Goal: Information Seeking & Learning: Learn about a topic

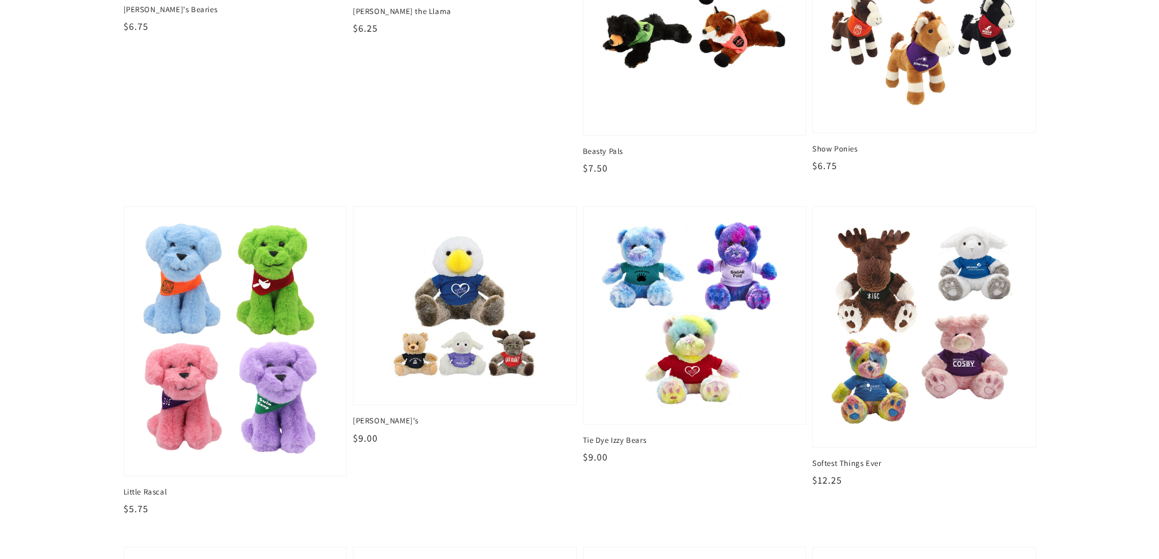
scroll to position [973, 0]
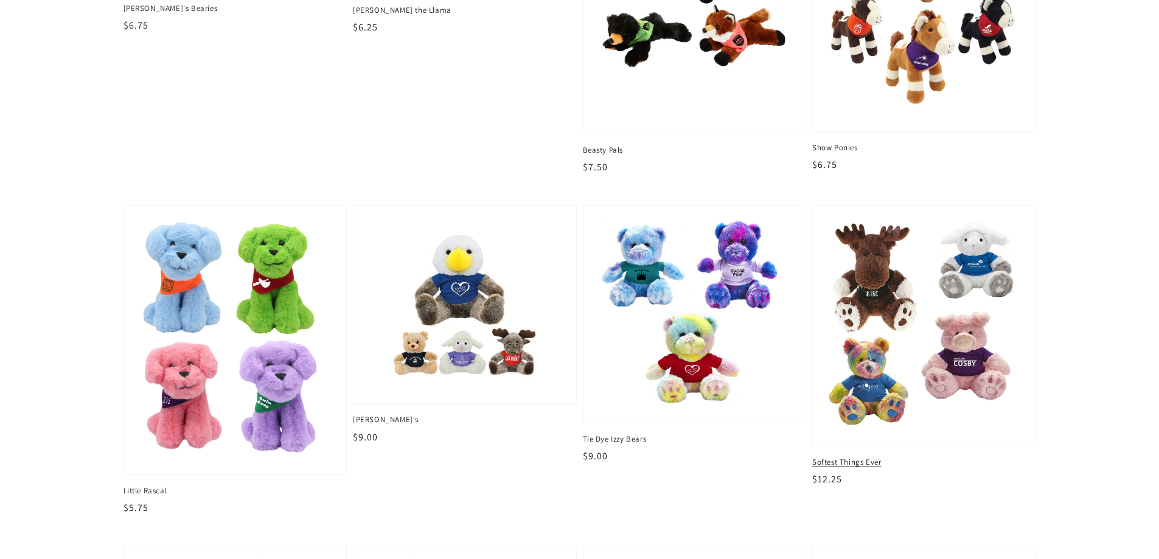
click at [856, 450] on link "Softest Things Ever Softest Things Ever Regular price $12.25 Regular price Sale…" at bounding box center [924, 346] width 224 height 282
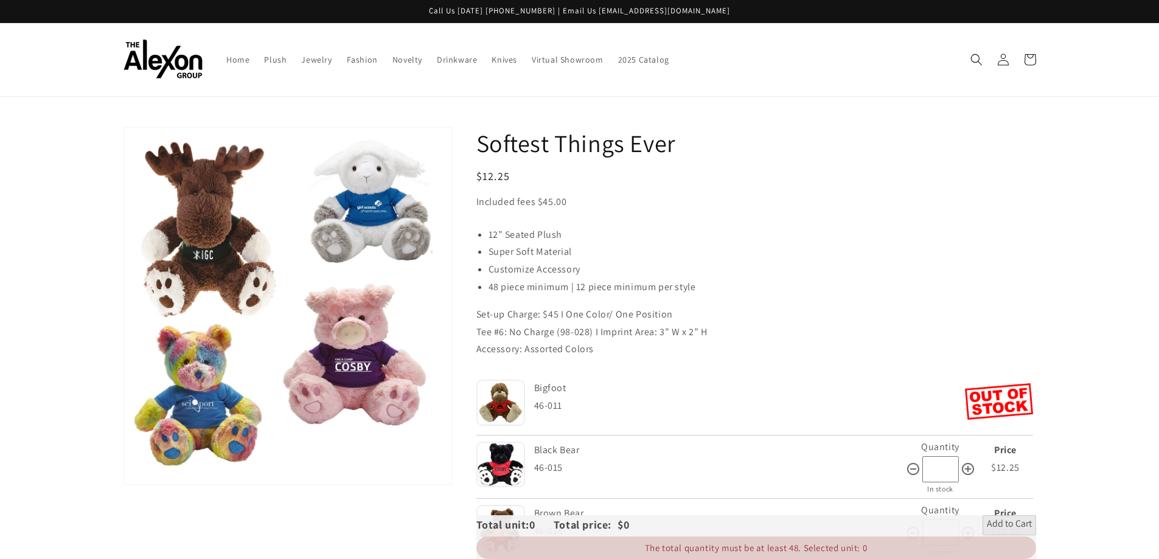
click at [509, 402] on img at bounding box center [500, 403] width 49 height 46
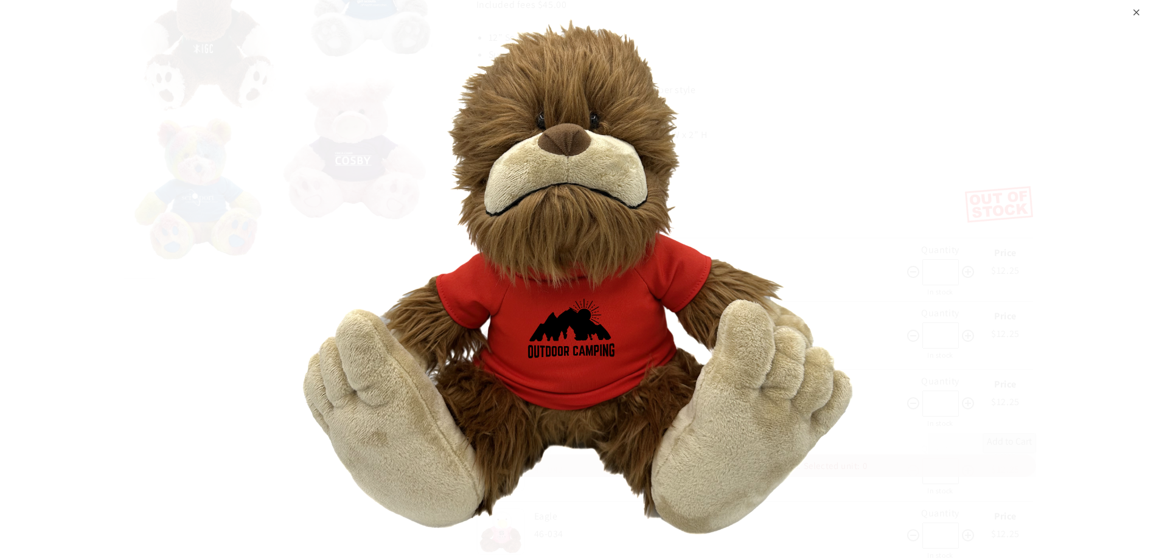
scroll to position [243, 0]
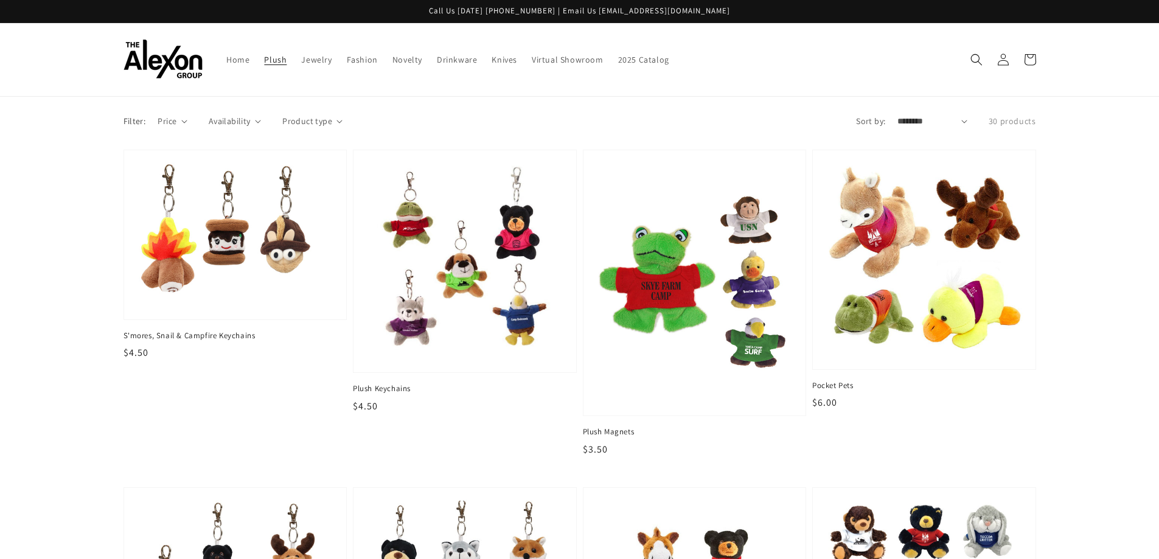
scroll to position [973, 0]
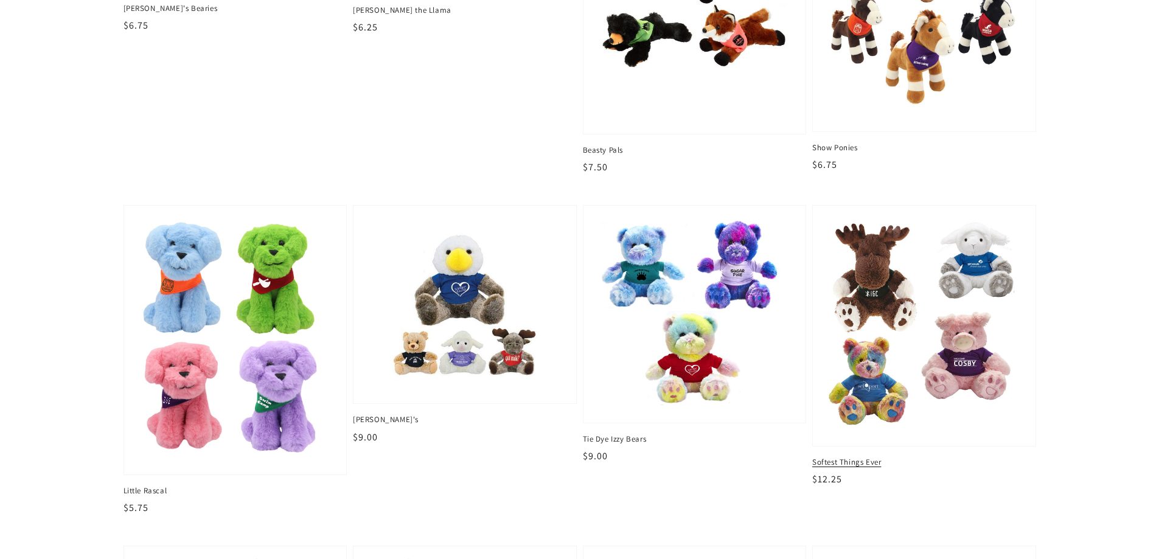
click at [904, 321] on img at bounding box center [924, 326] width 204 height 222
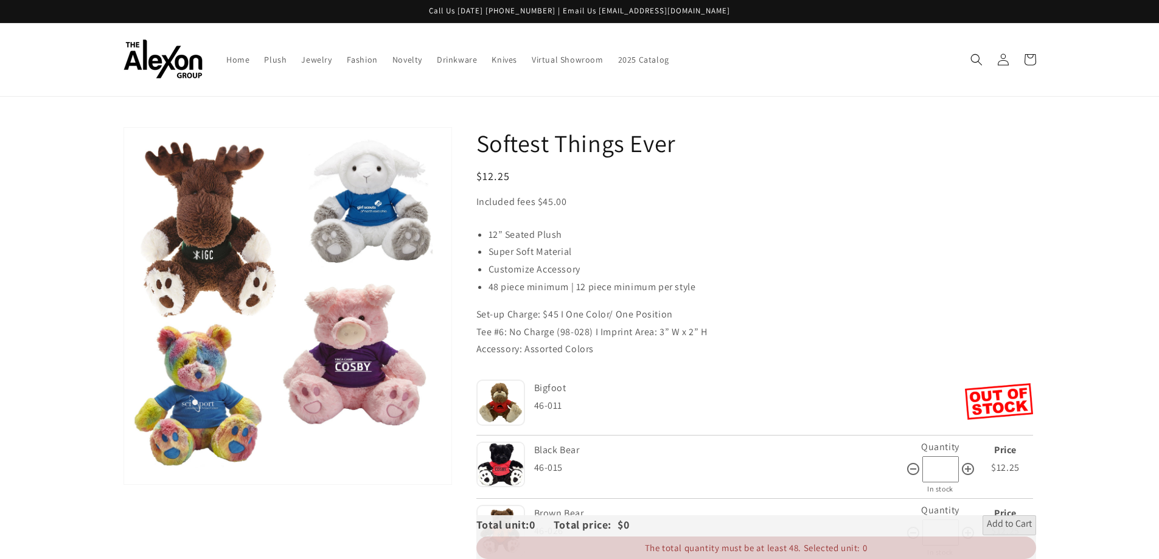
click at [508, 458] on img at bounding box center [500, 465] width 49 height 46
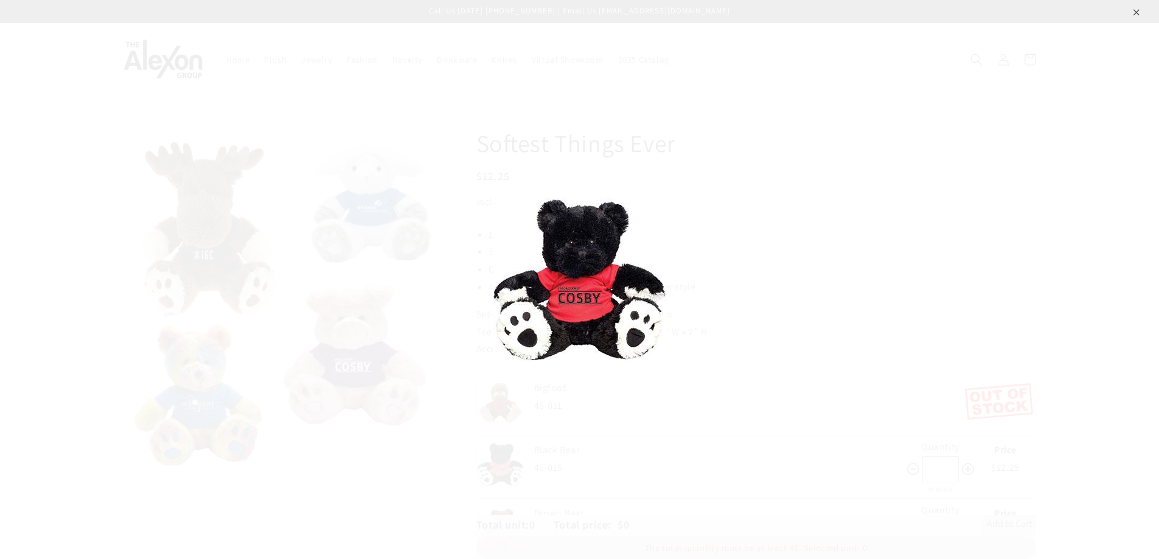
click at [1132, 14] on div "⨉" at bounding box center [1136, 11] width 8 height 22
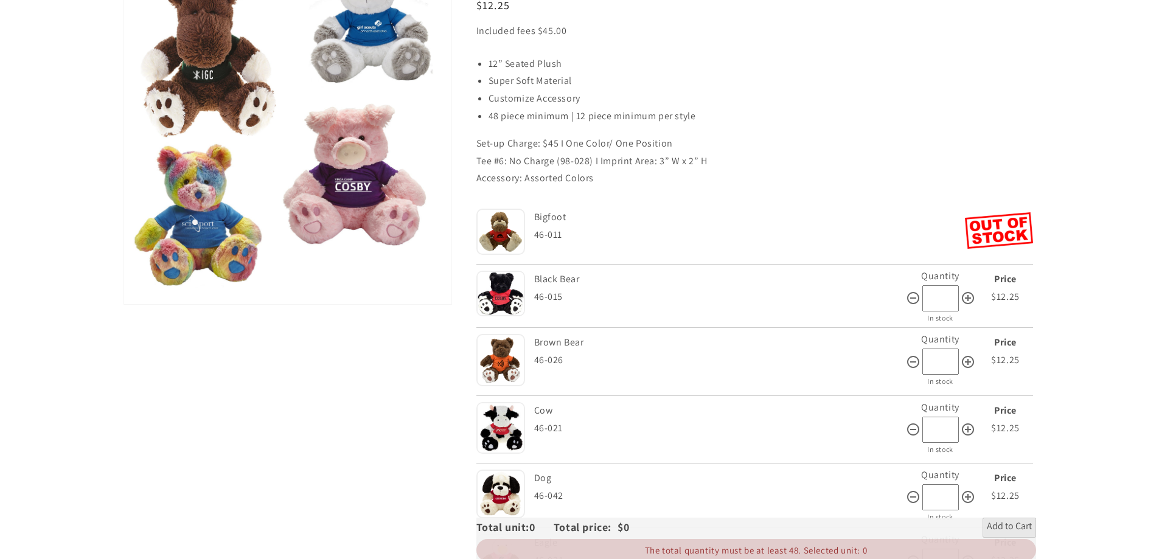
scroll to position [182, 0]
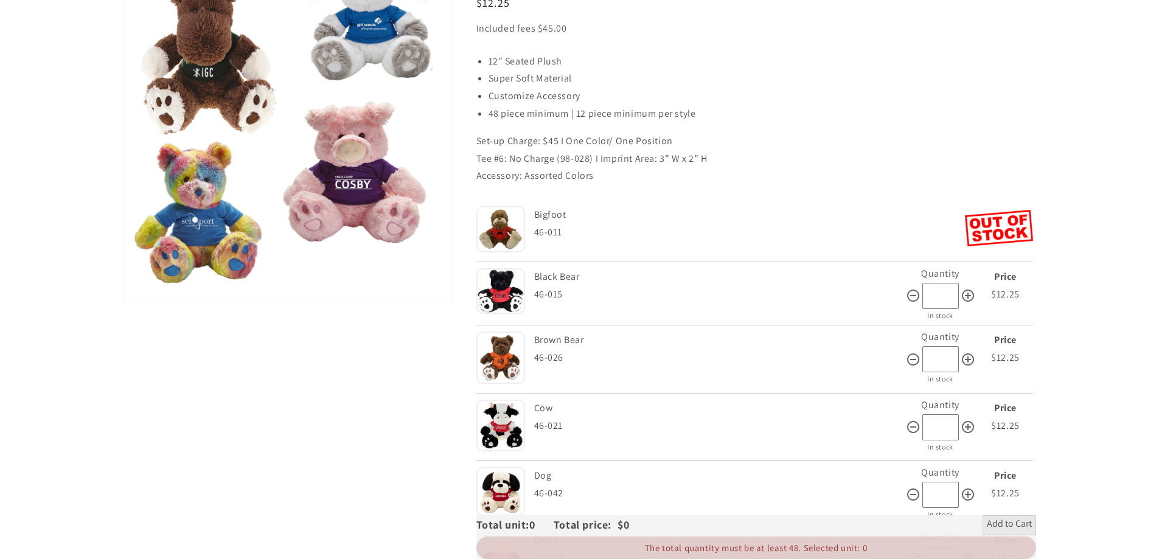
click at [509, 355] on img at bounding box center [500, 357] width 49 height 52
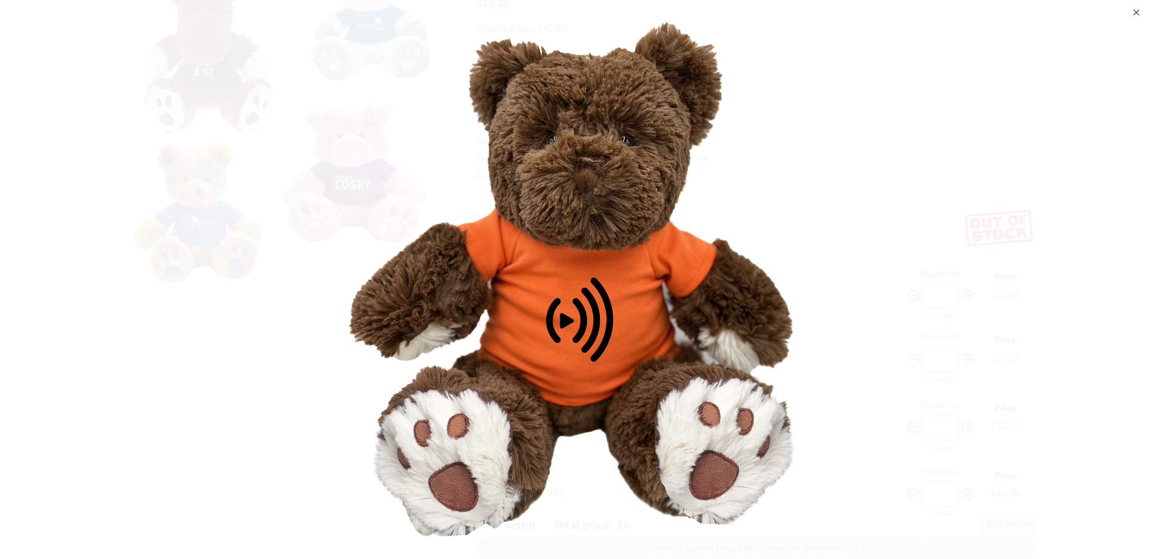
click at [1134, 12] on div "⨉" at bounding box center [1136, 11] width 8 height 22
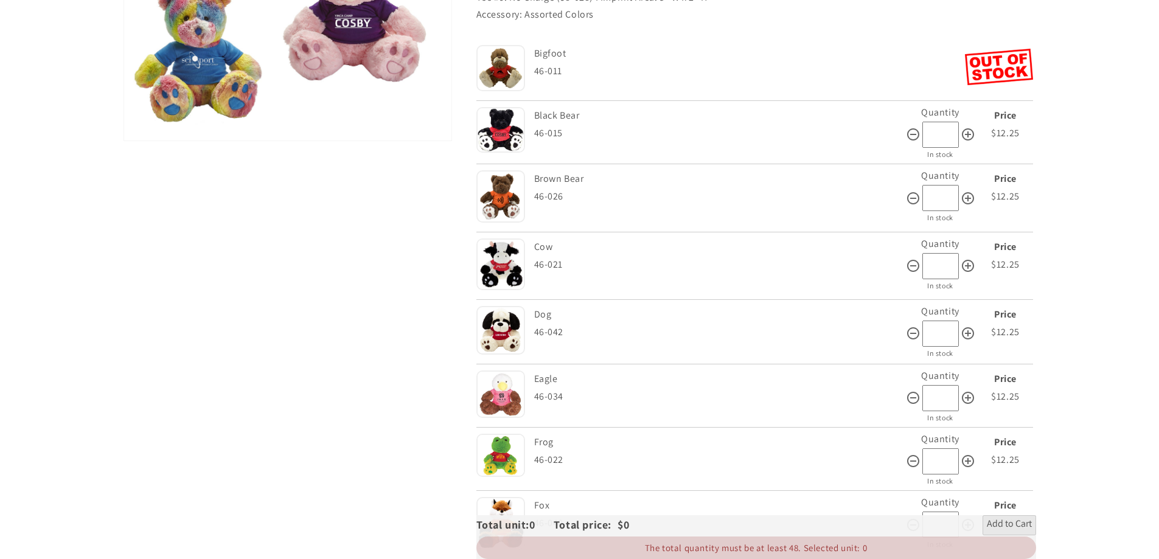
scroll to position [365, 0]
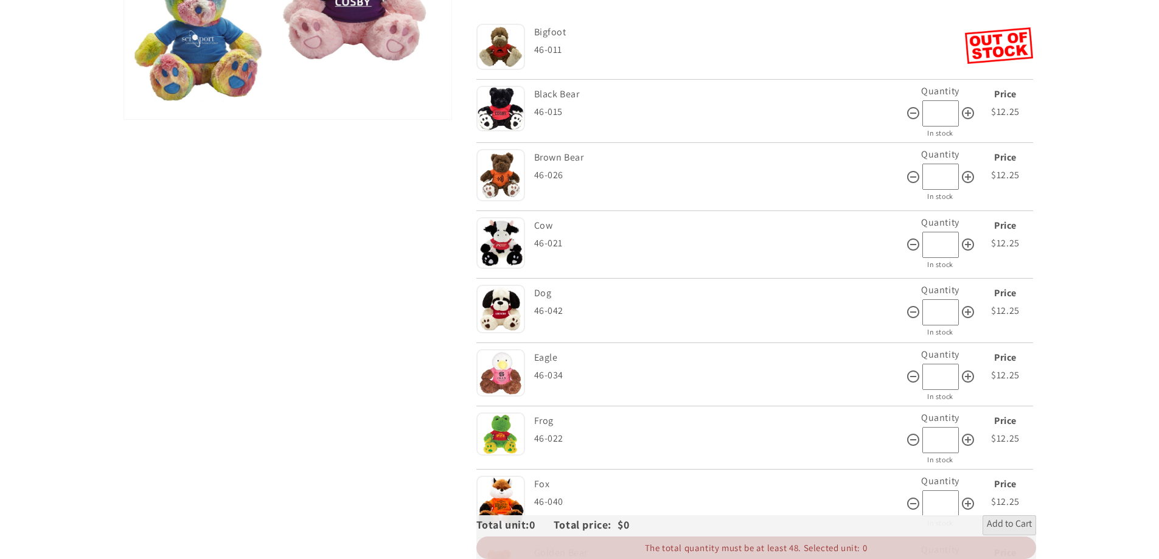
click at [500, 376] on img at bounding box center [500, 372] width 49 height 47
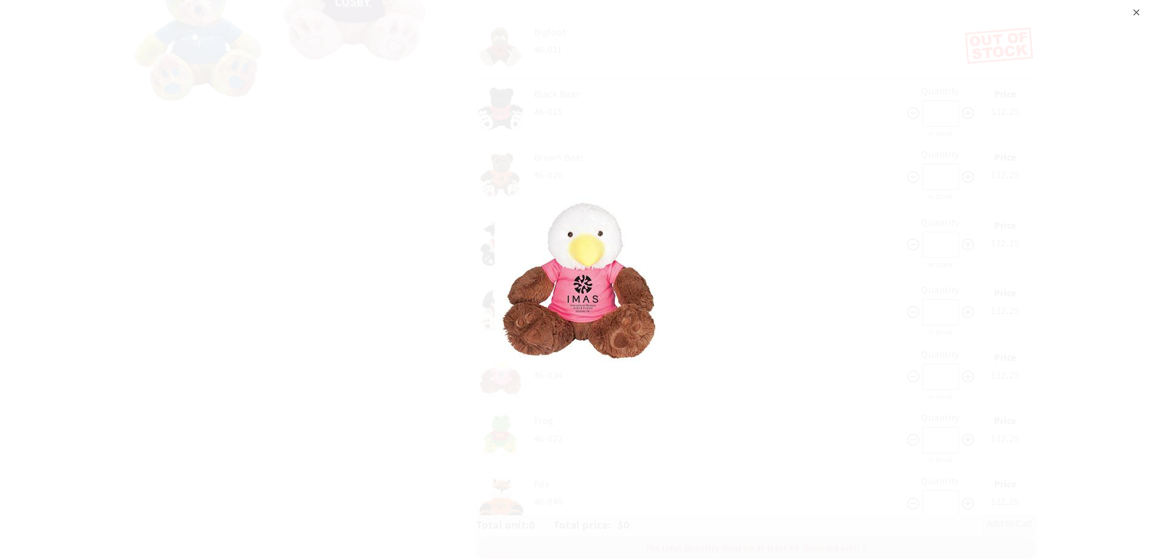
click at [1135, 11] on div "⨉" at bounding box center [1136, 11] width 8 height 22
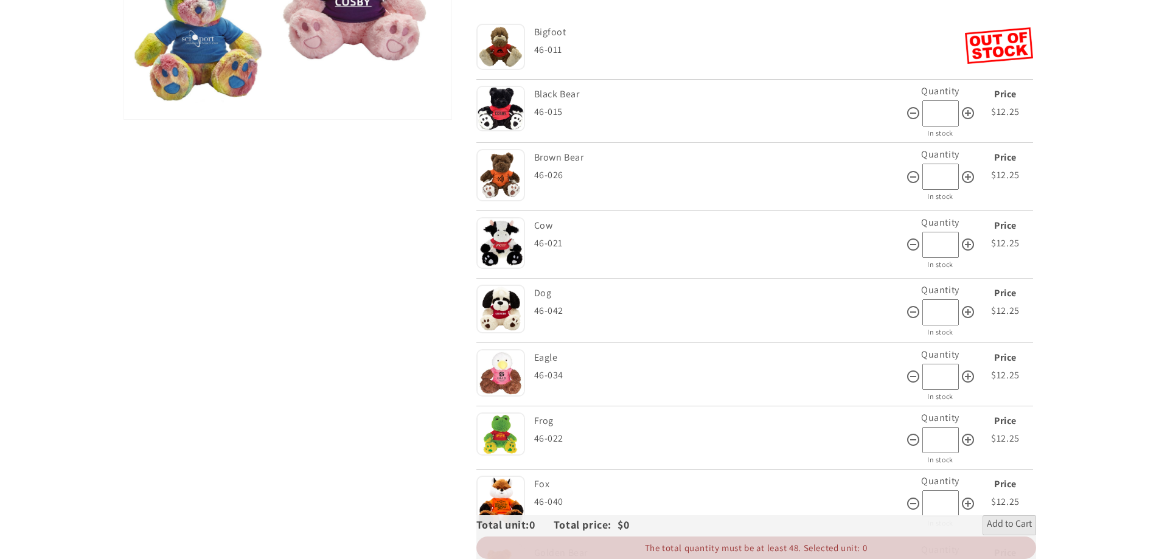
click at [511, 434] on img at bounding box center [500, 433] width 49 height 43
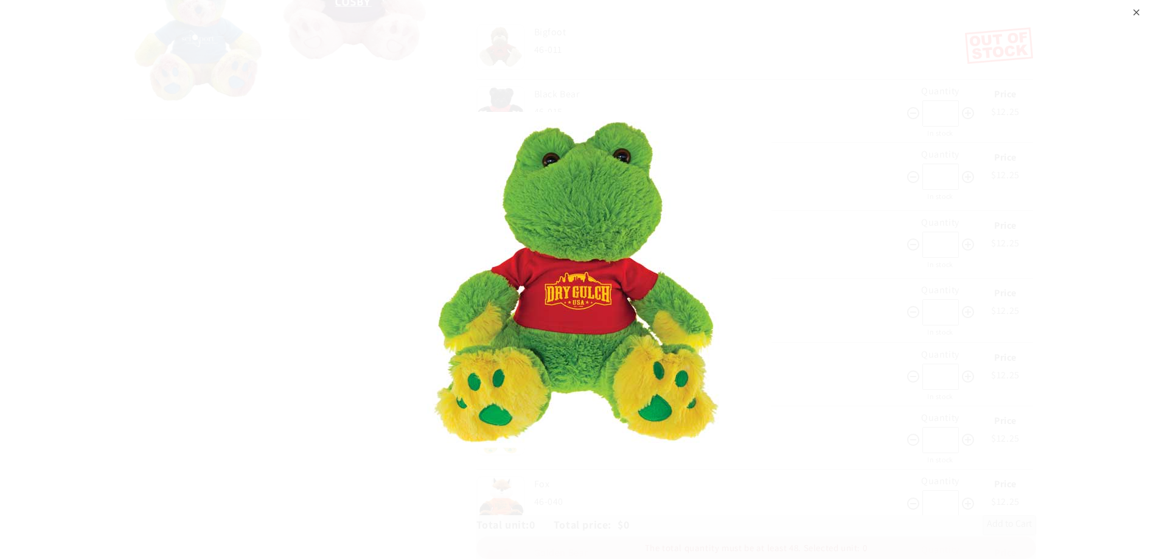
click at [1132, 15] on div "⨉" at bounding box center [1136, 11] width 8 height 22
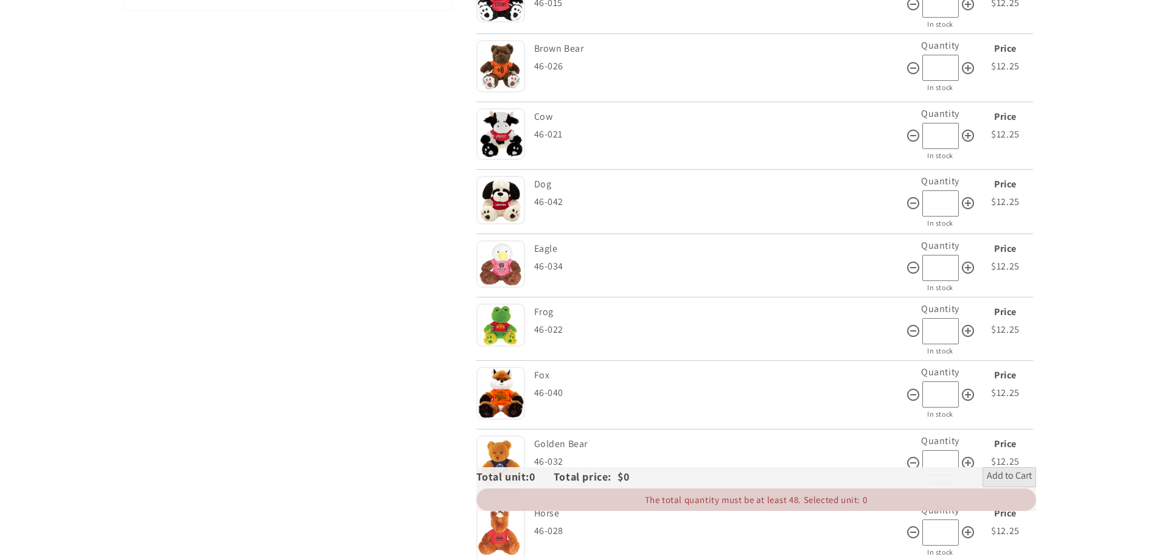
scroll to position [547, 0]
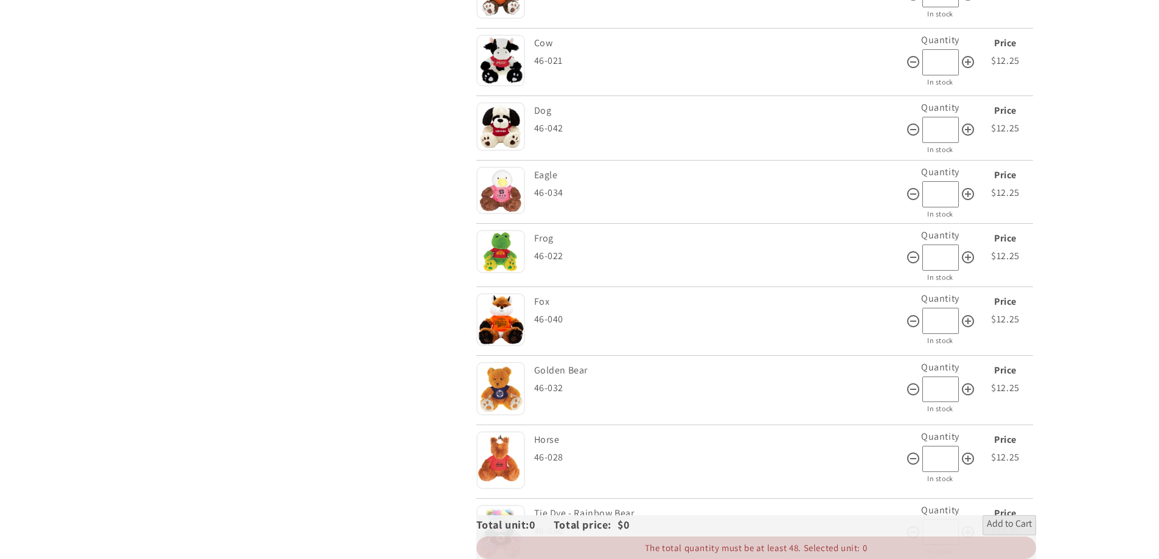
click at [507, 318] on img at bounding box center [500, 319] width 49 height 53
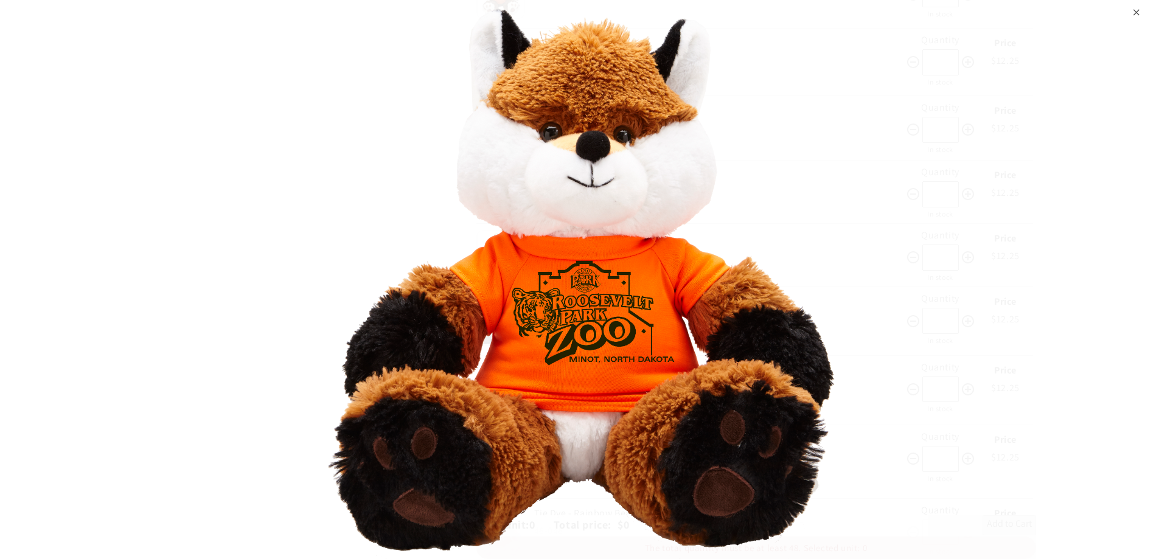
click at [1134, 15] on div "⨉" at bounding box center [1136, 11] width 8 height 22
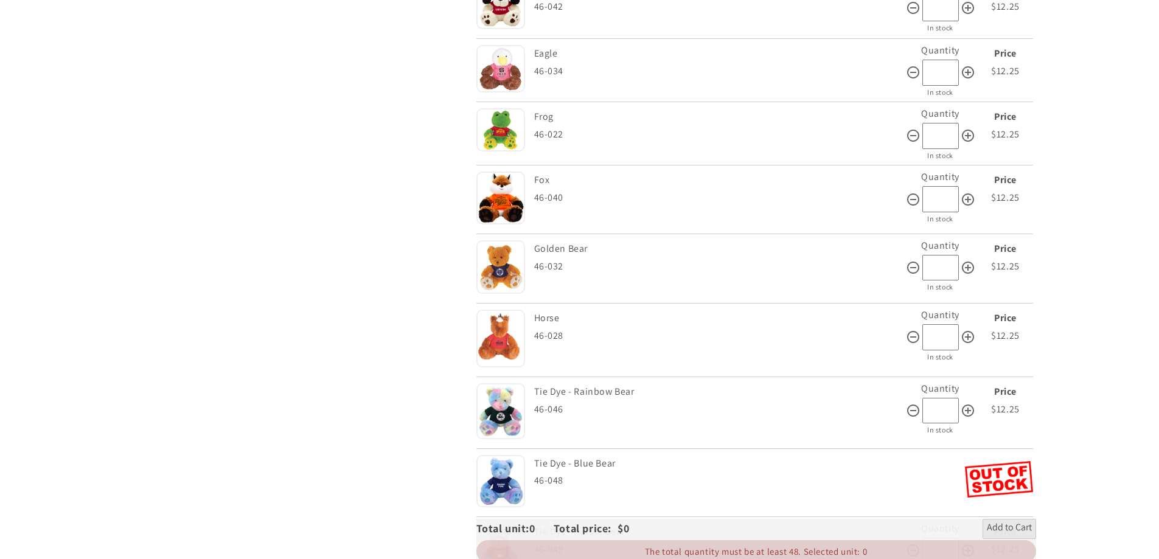
scroll to position [730, 0]
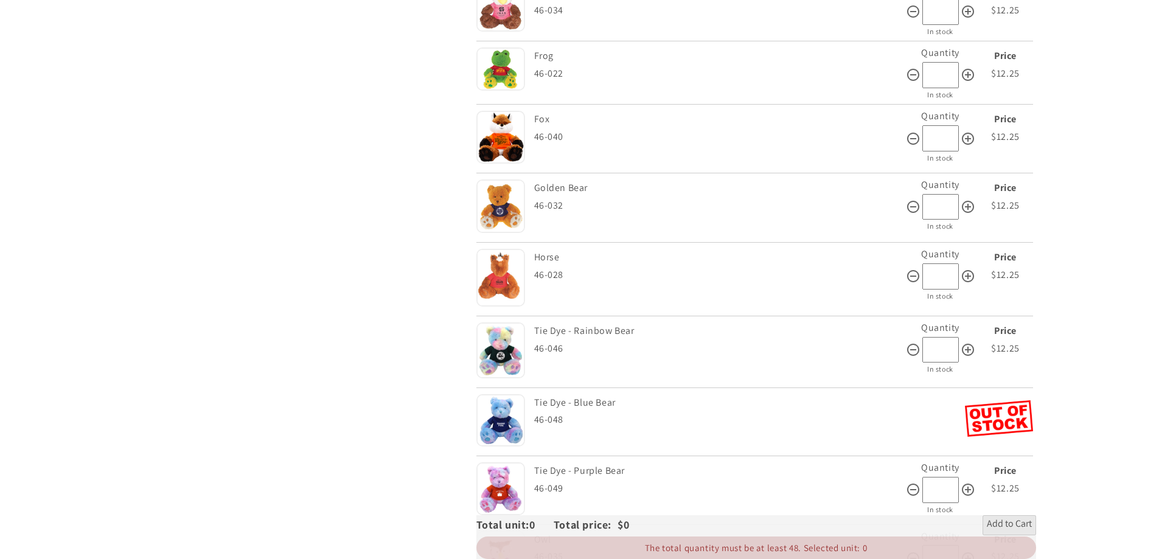
click at [498, 420] on img at bounding box center [500, 420] width 49 height 53
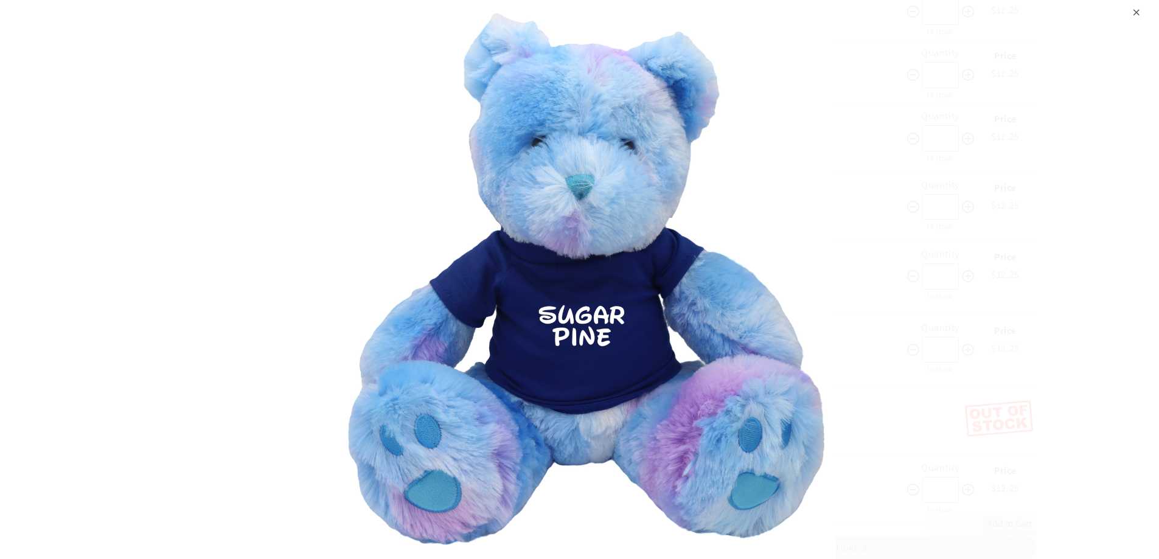
click at [1137, 6] on div "⨉" at bounding box center [1136, 11] width 8 height 22
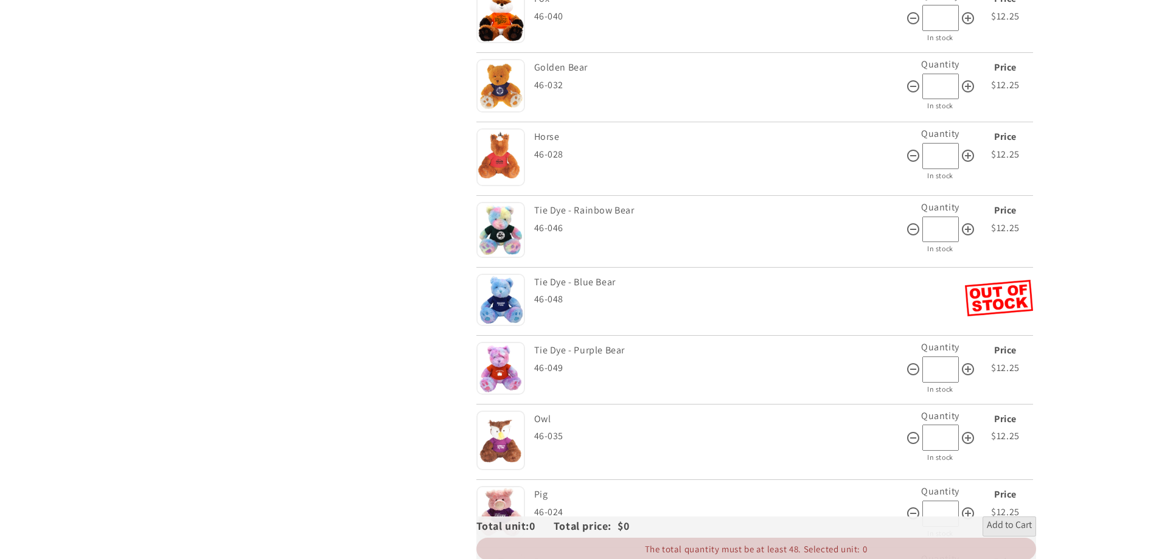
scroll to position [851, 0]
click at [508, 372] on img at bounding box center [500, 367] width 49 height 53
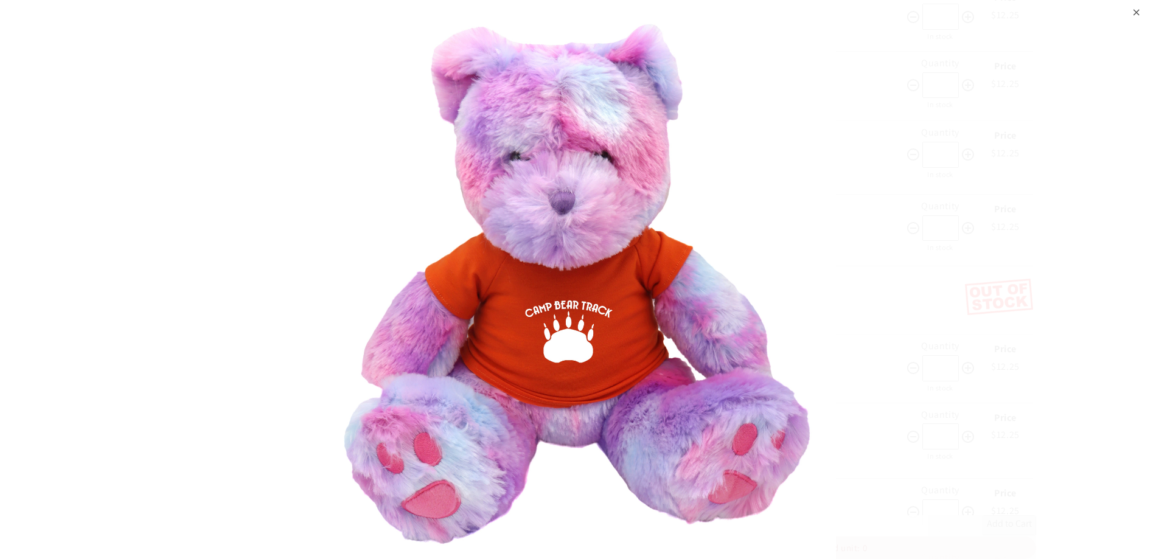
click at [1137, 9] on div "⨉" at bounding box center [1136, 11] width 8 height 22
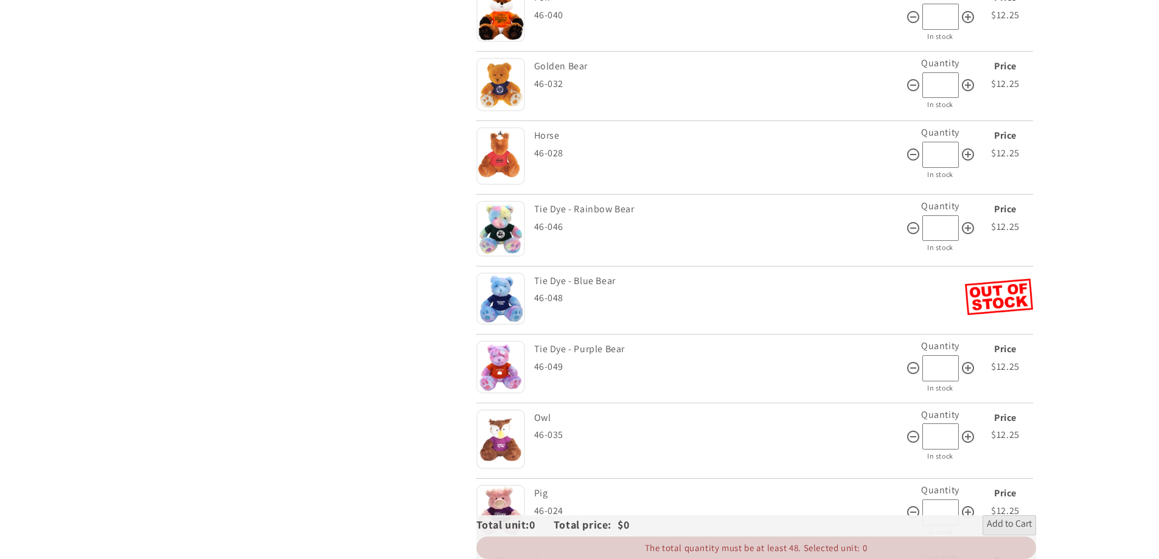
click at [497, 435] on img at bounding box center [500, 439] width 49 height 60
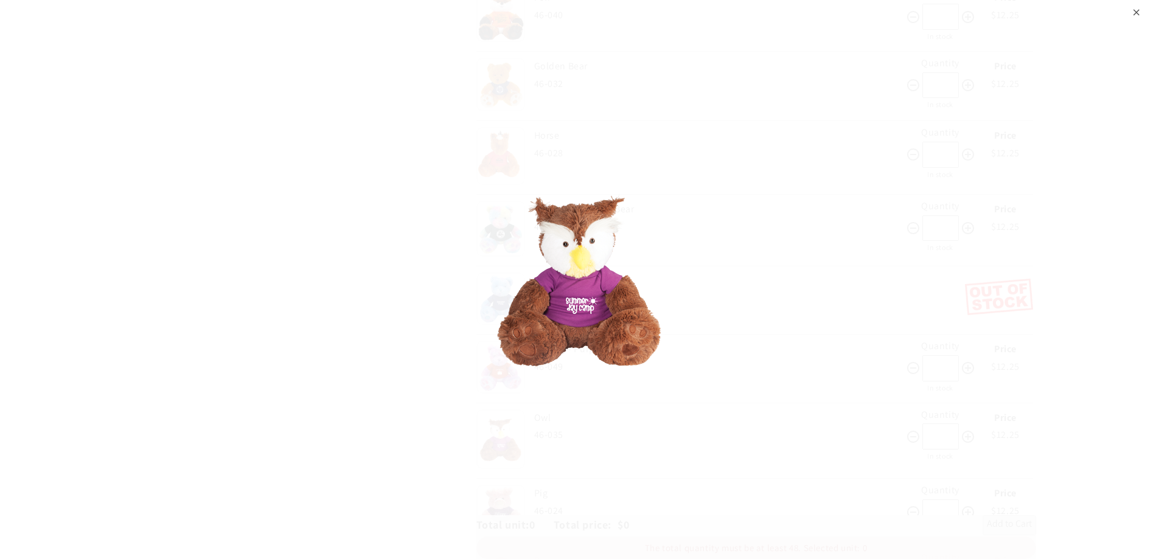
click at [1132, 12] on div "⨉" at bounding box center [1136, 11] width 8 height 22
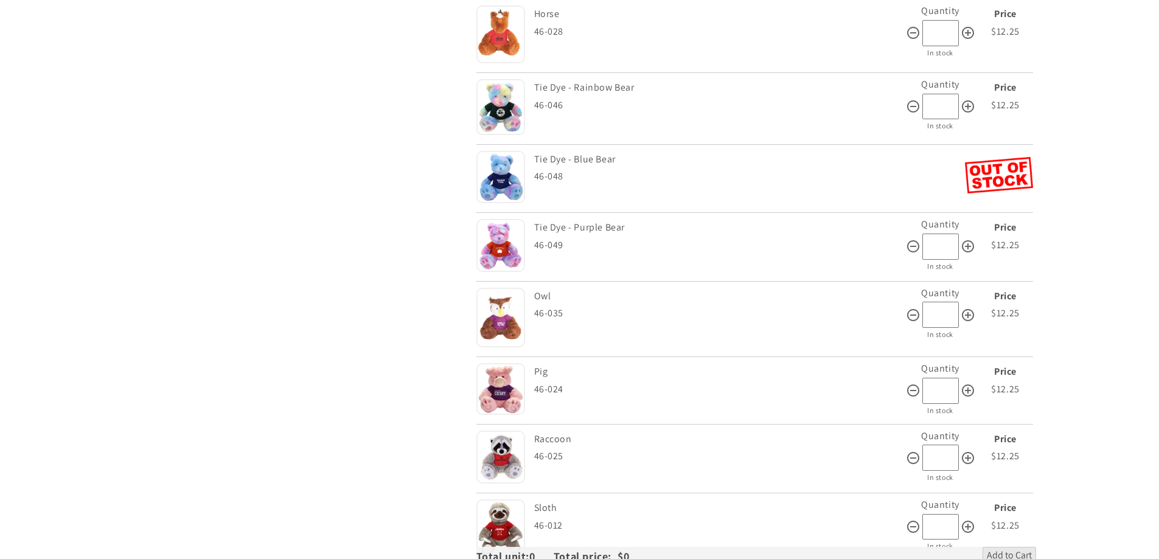
scroll to position [1034, 0]
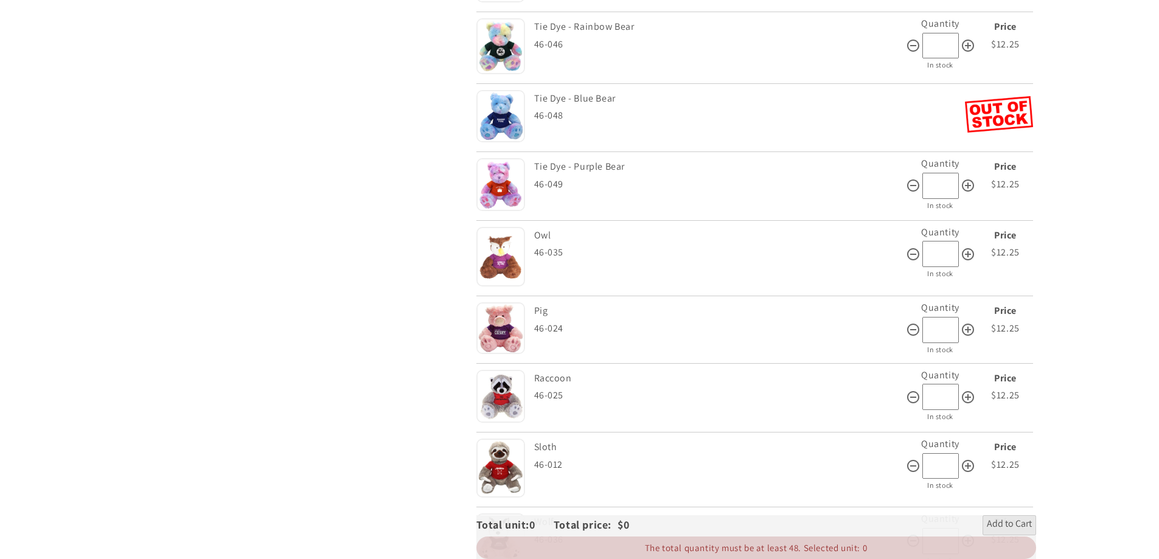
click at [505, 395] on img at bounding box center [500, 397] width 49 height 54
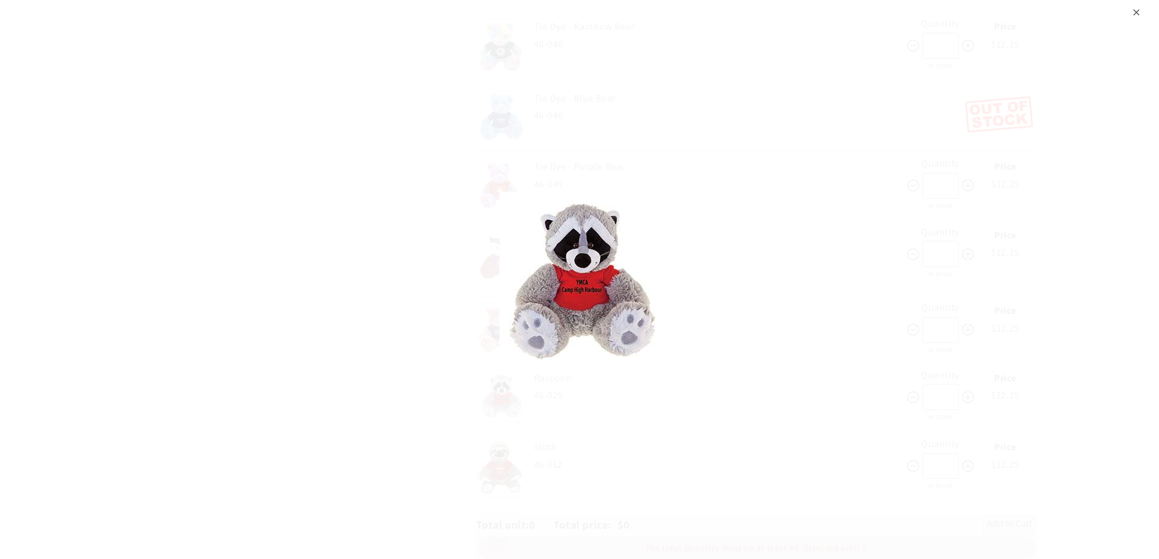
click at [1136, 15] on div "⨉" at bounding box center [1136, 11] width 8 height 22
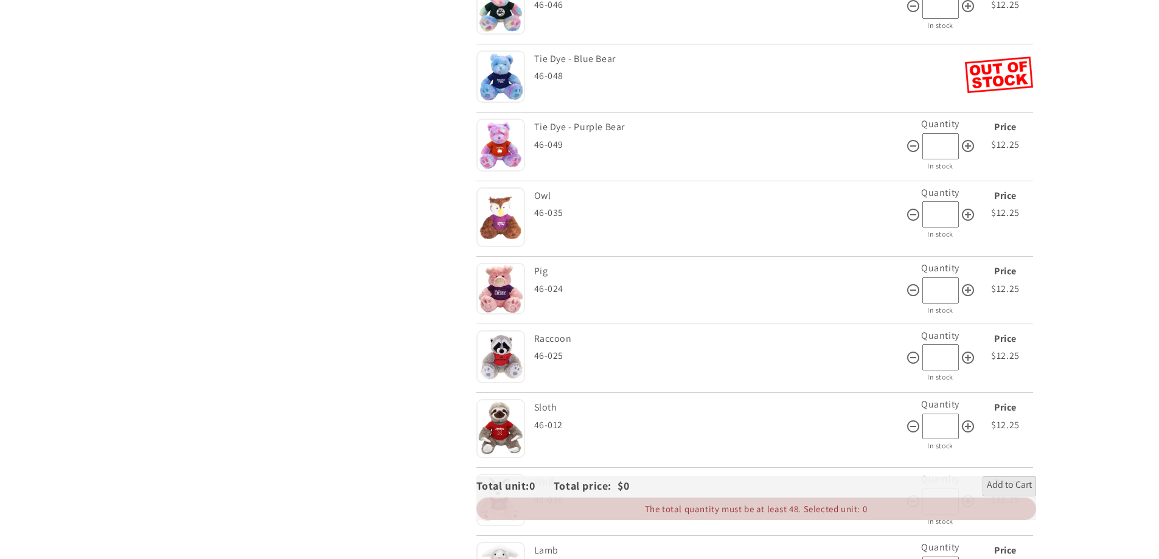
scroll to position [1095, 0]
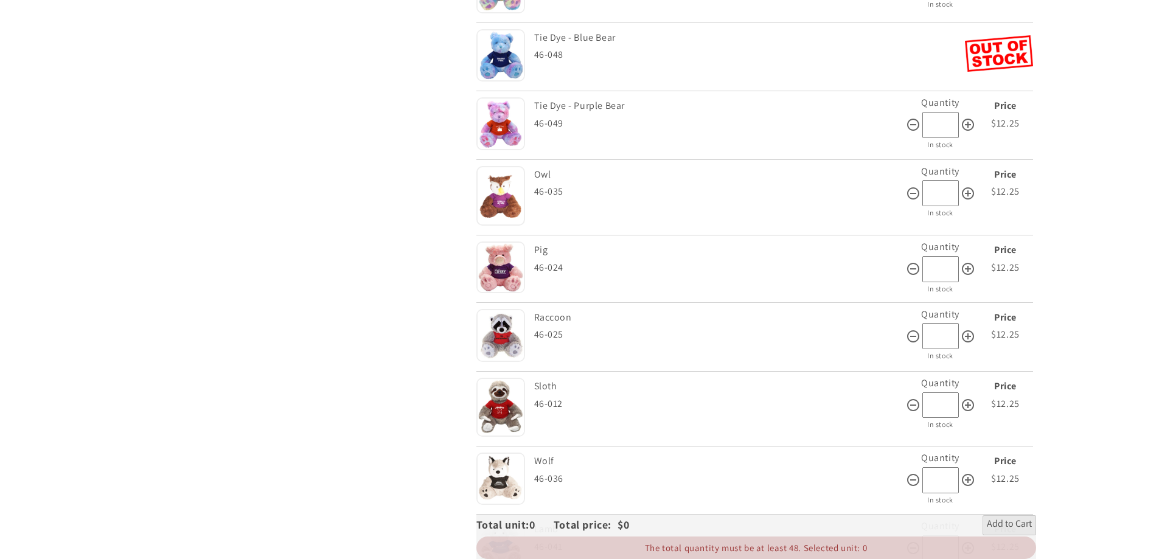
click at [508, 404] on img at bounding box center [500, 407] width 49 height 59
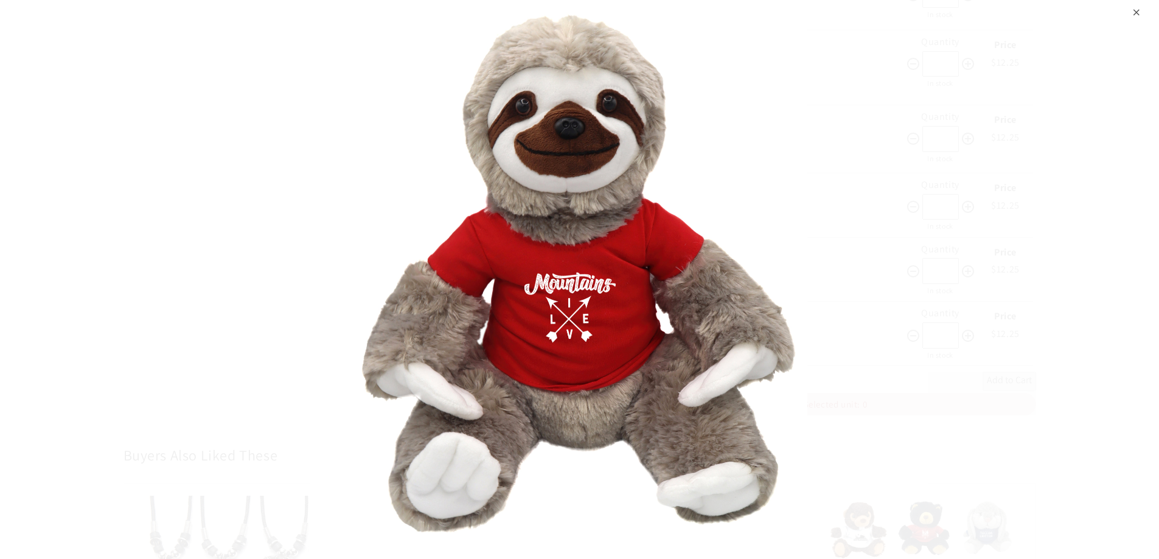
scroll to position [1338, 0]
click at [1137, 10] on div "⨉" at bounding box center [1136, 11] width 8 height 22
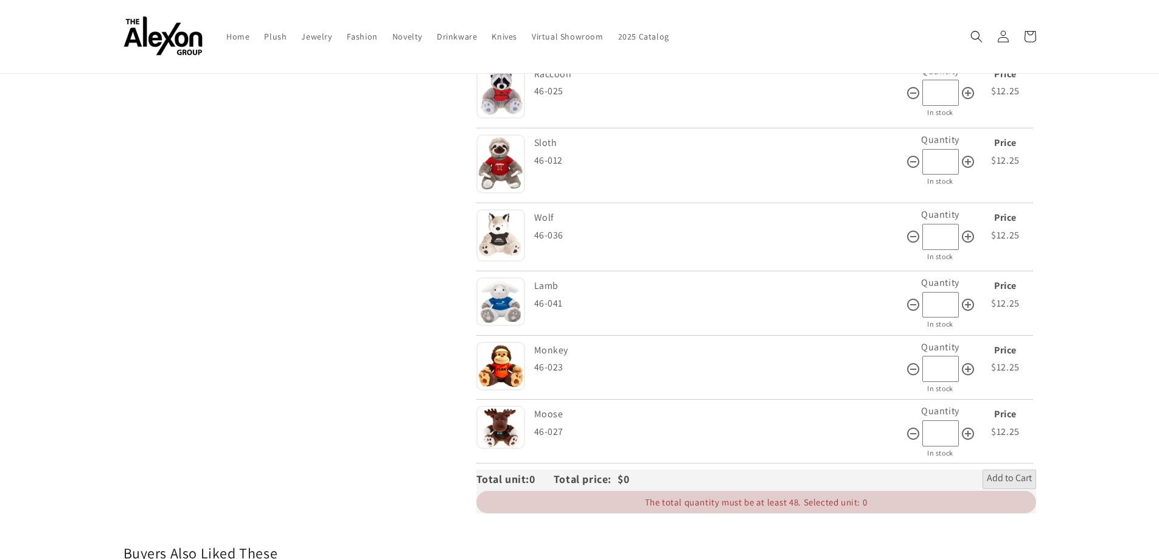
click at [510, 234] on img at bounding box center [500, 235] width 49 height 52
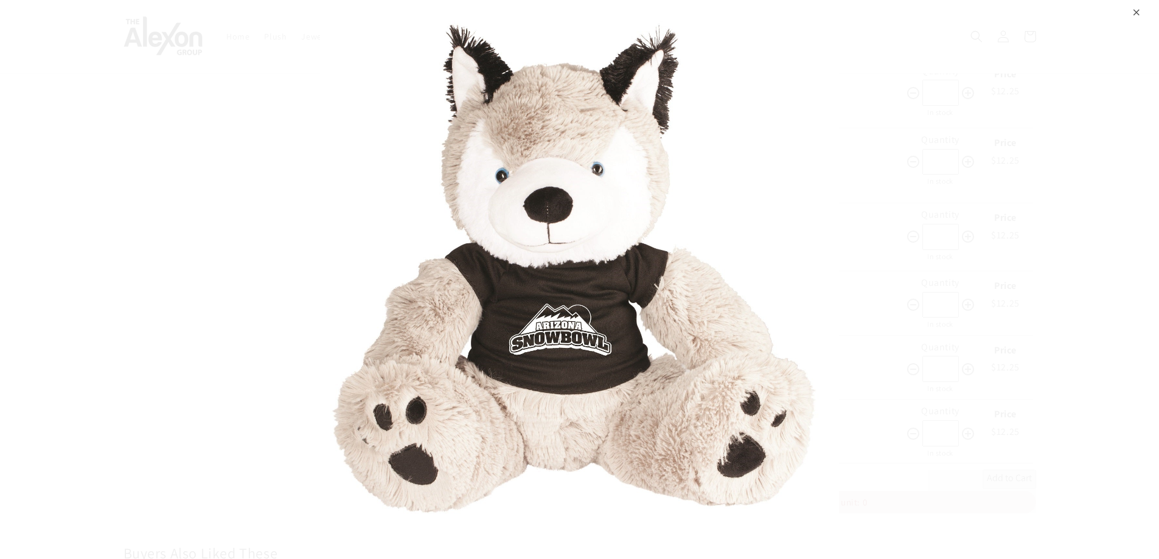
click at [1137, 12] on div "⨉" at bounding box center [1136, 11] width 8 height 22
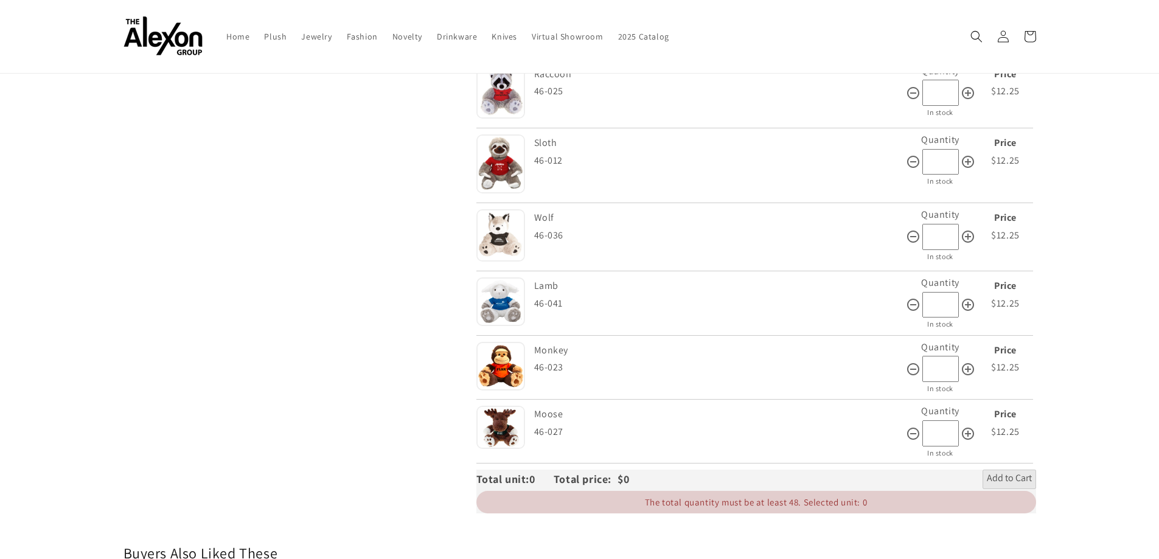
click at [510, 422] on img at bounding box center [500, 427] width 49 height 43
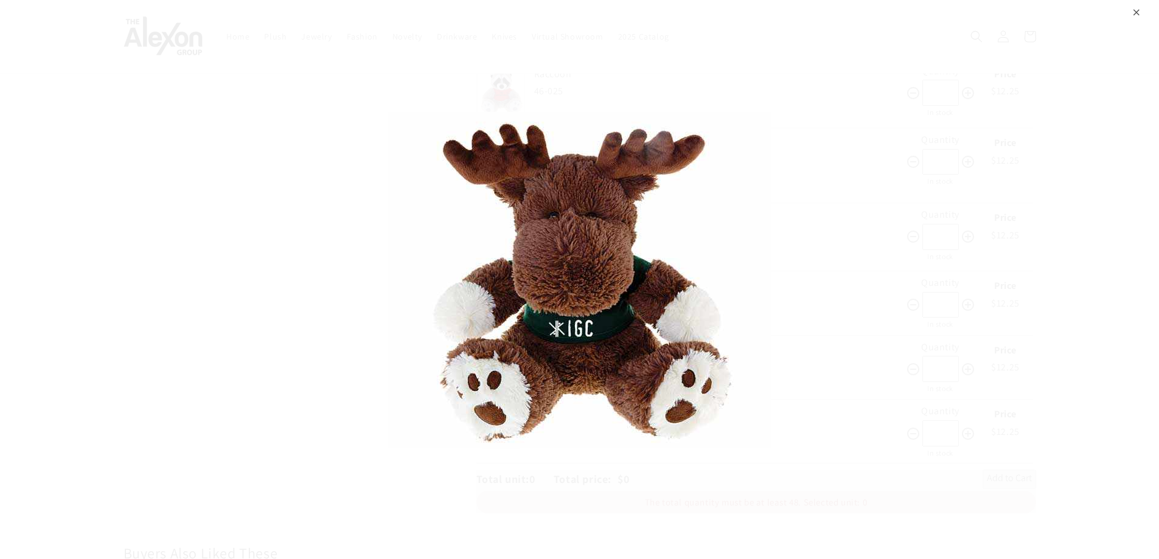
click at [1133, 15] on div "⨉" at bounding box center [1136, 11] width 8 height 22
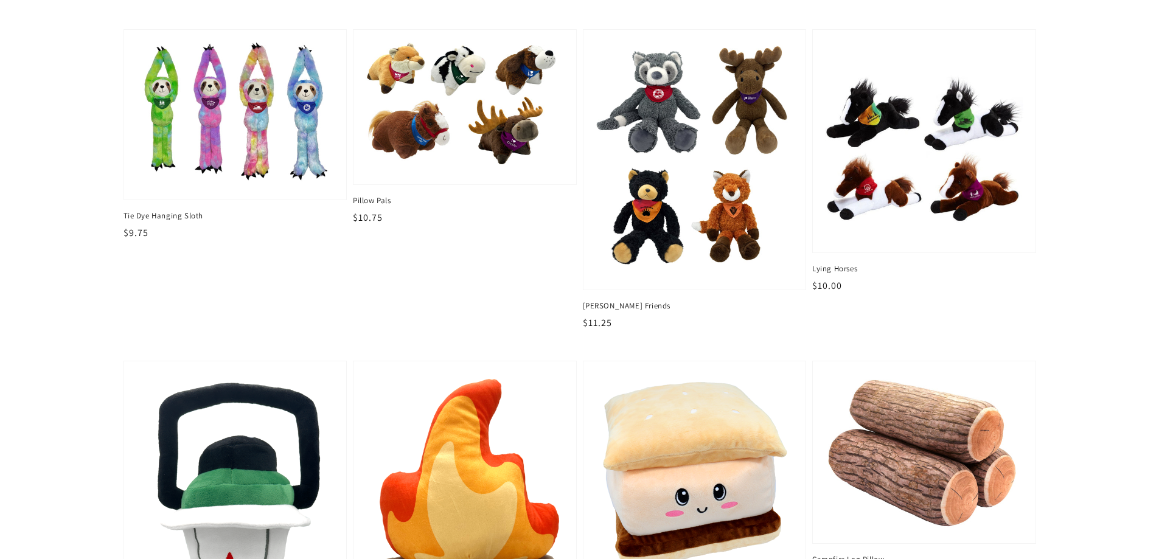
scroll to position [1642, 0]
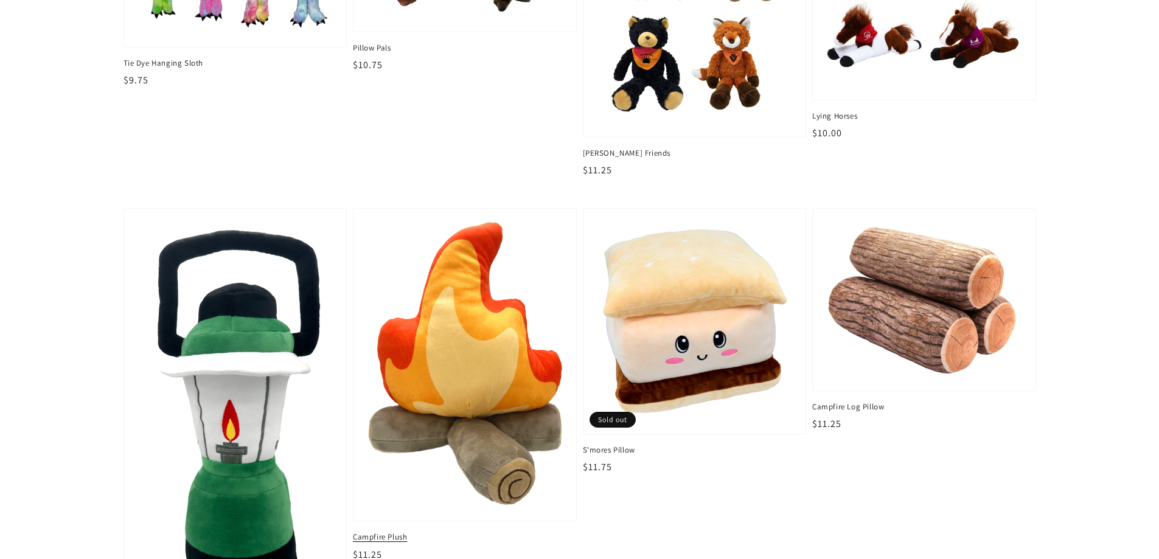
click at [452, 342] on img at bounding box center [464, 365] width 204 height 297
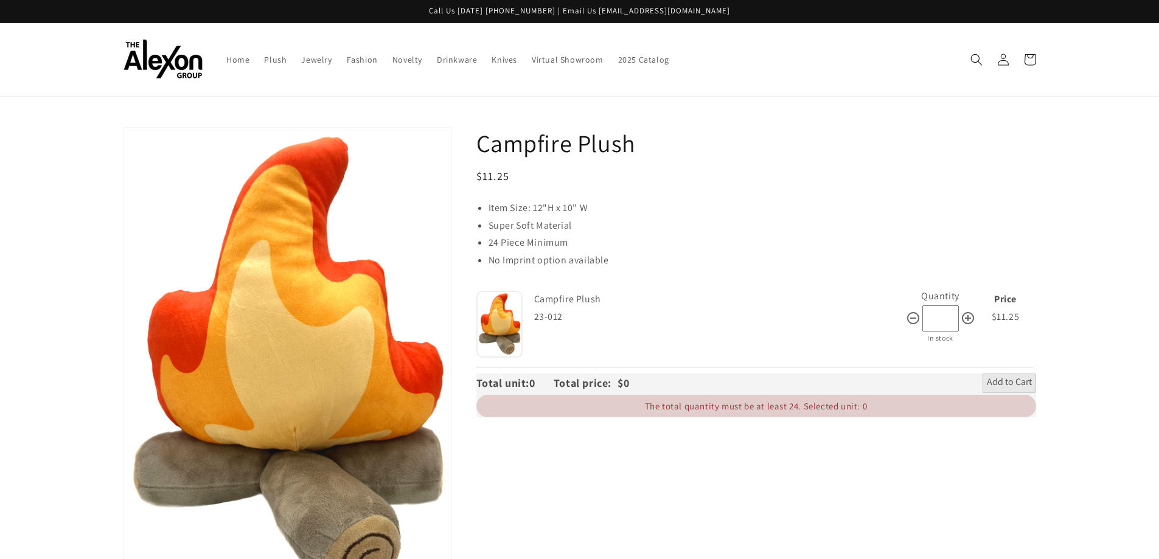
drag, startPoint x: 336, startPoint y: 347, endPoint x: 292, endPoint y: 281, distance: 79.3
click at [292, 281] on button "Open media 1 in gallery view" at bounding box center [287, 366] width 327 height 476
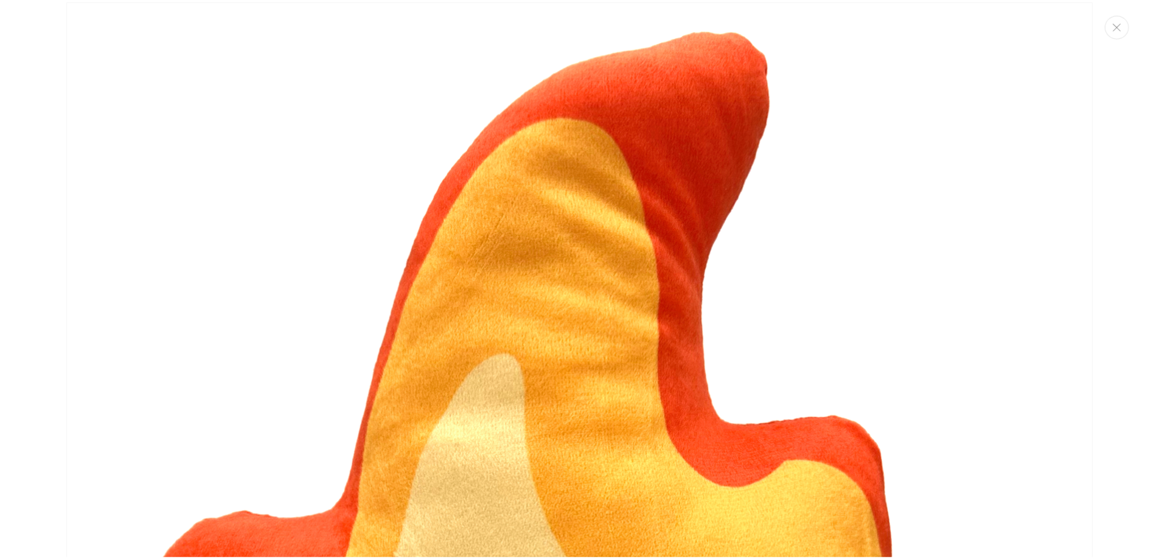
scroll to position [45, 0]
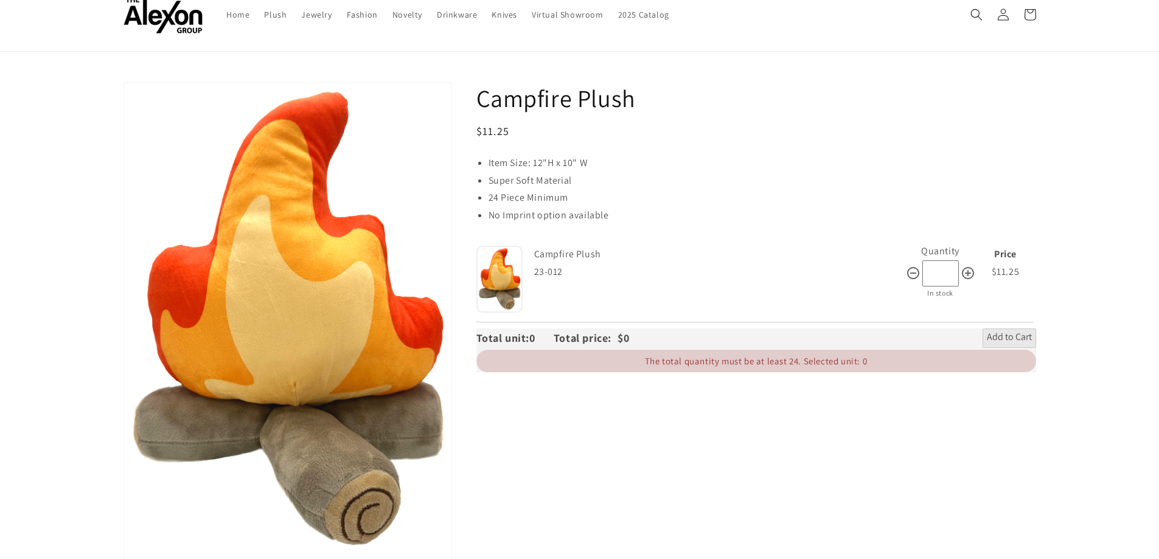
drag, startPoint x: 556, startPoint y: 356, endPoint x: 513, endPoint y: 269, distance: 97.6
click at [513, 269] on img at bounding box center [499, 279] width 47 height 67
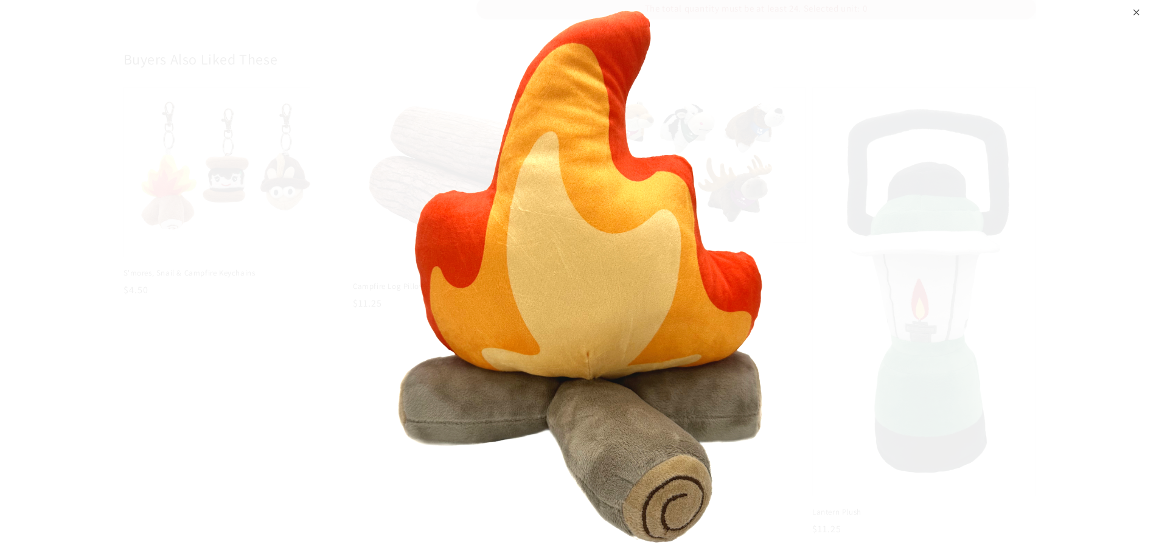
scroll to position [714, 0]
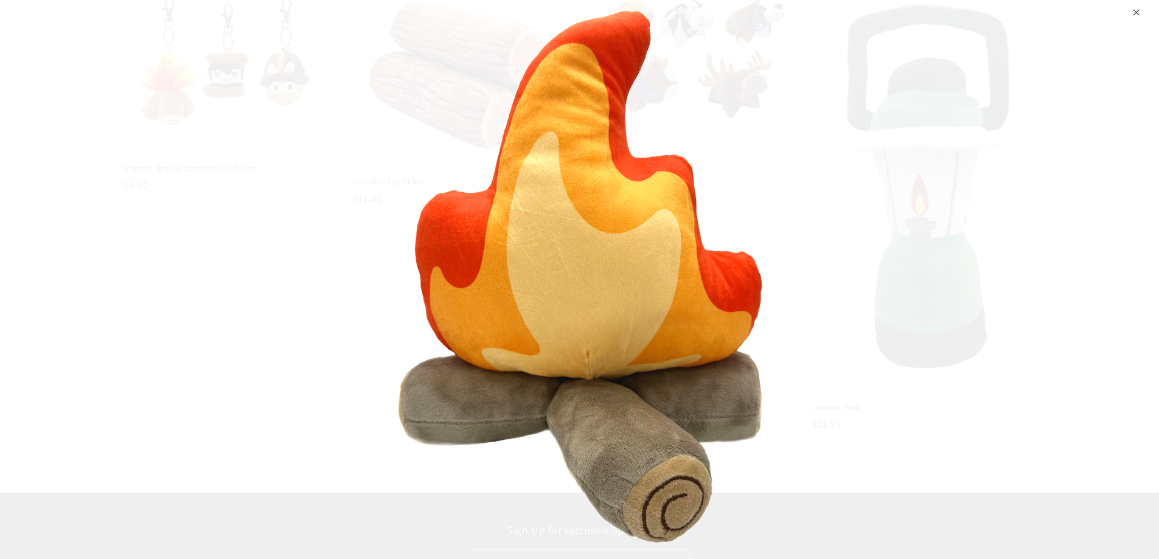
click at [1134, 10] on div "⨉" at bounding box center [1136, 11] width 8 height 22
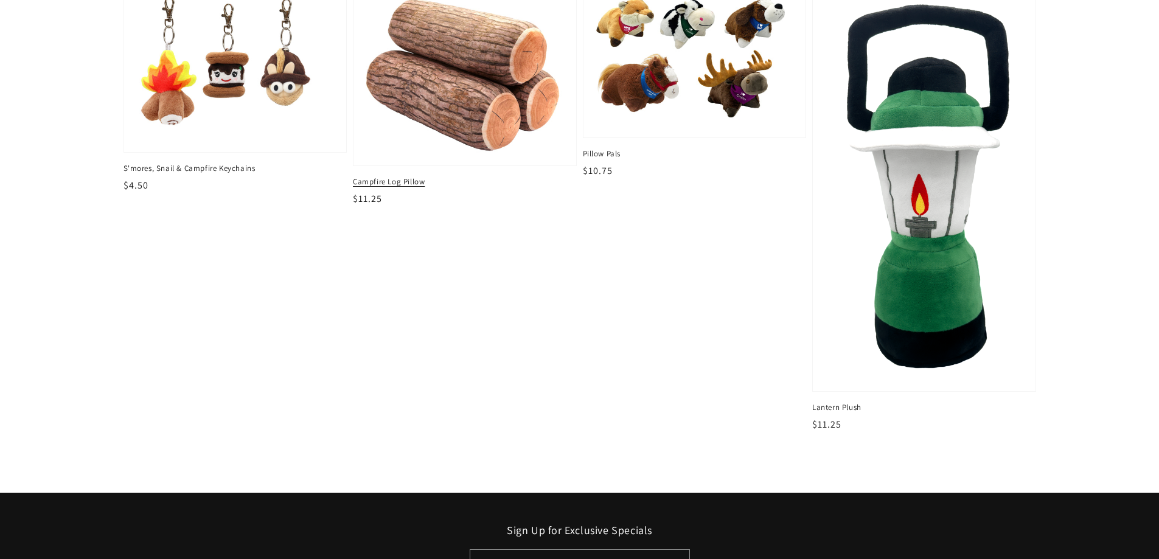
click at [469, 111] on img at bounding box center [464, 74] width 204 height 162
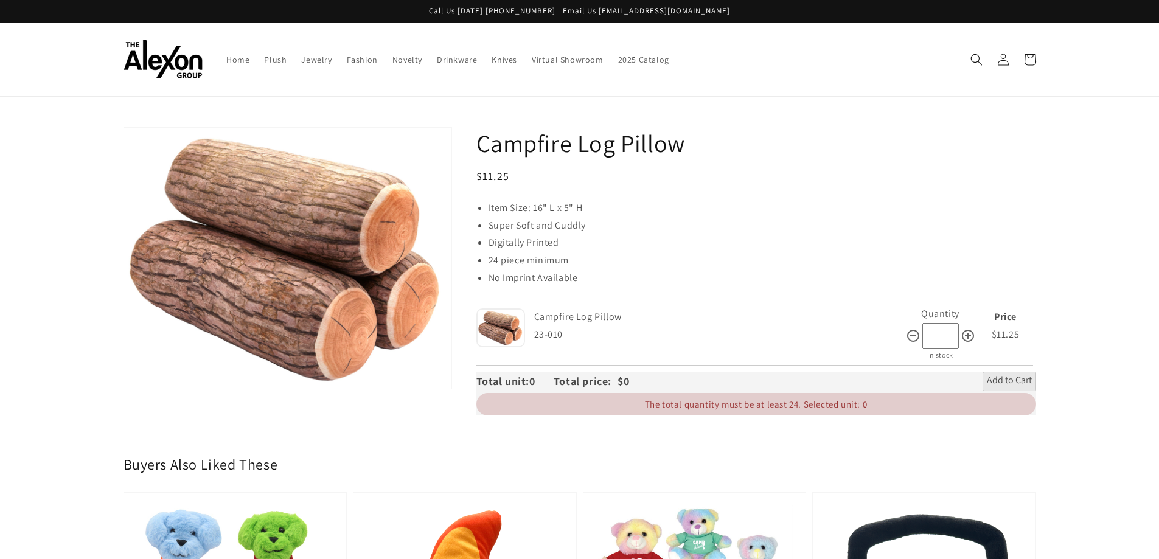
click at [507, 327] on img at bounding box center [500, 327] width 49 height 39
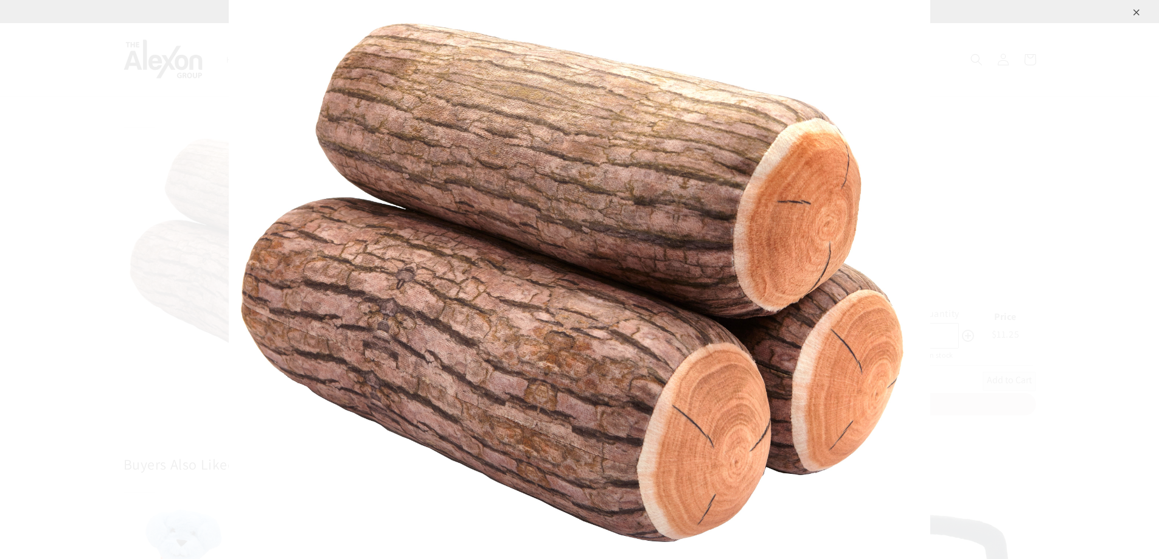
click at [1133, 11] on div "⨉" at bounding box center [1136, 11] width 8 height 22
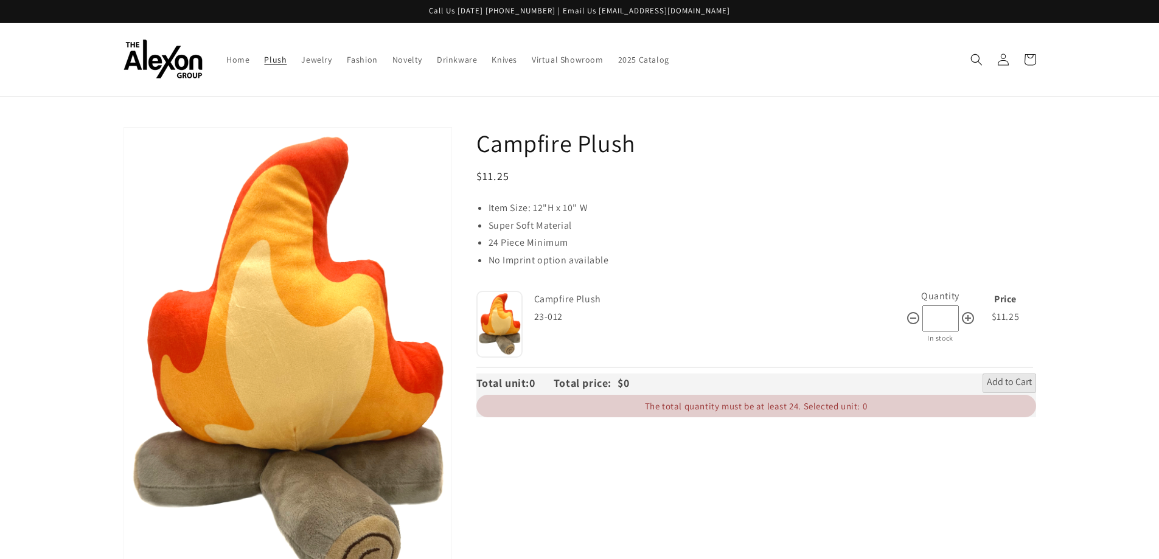
click at [277, 57] on span "Plush" at bounding box center [275, 59] width 23 height 11
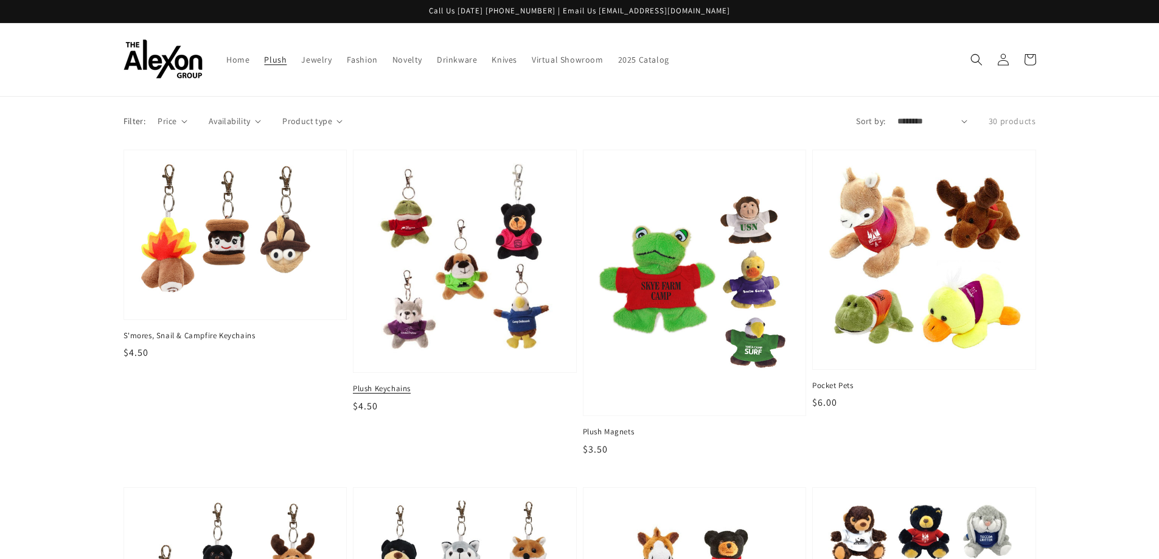
click at [504, 297] on img at bounding box center [464, 261] width 204 height 204
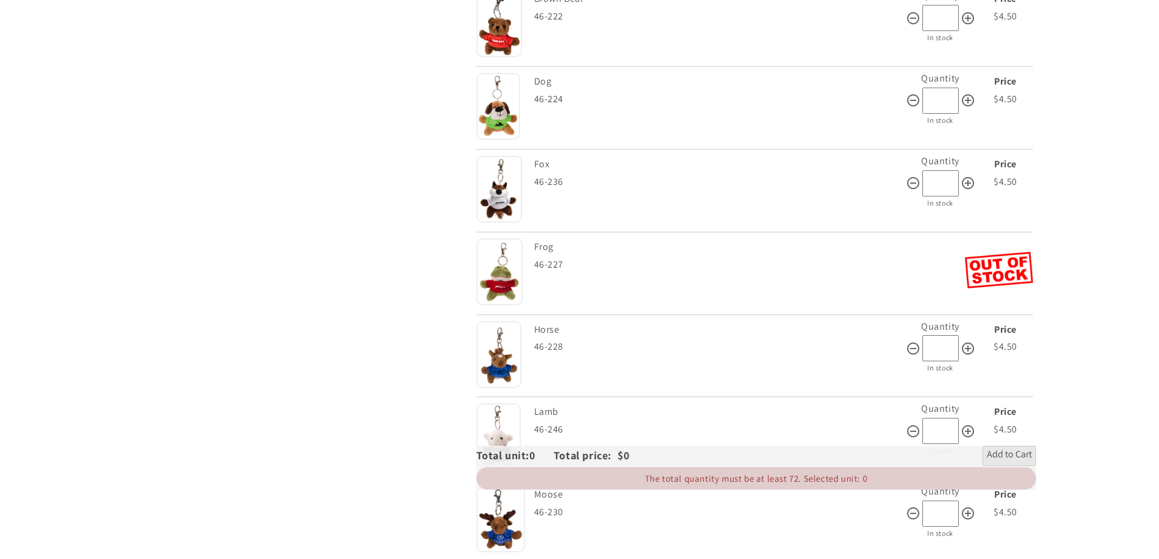
scroll to position [912, 0]
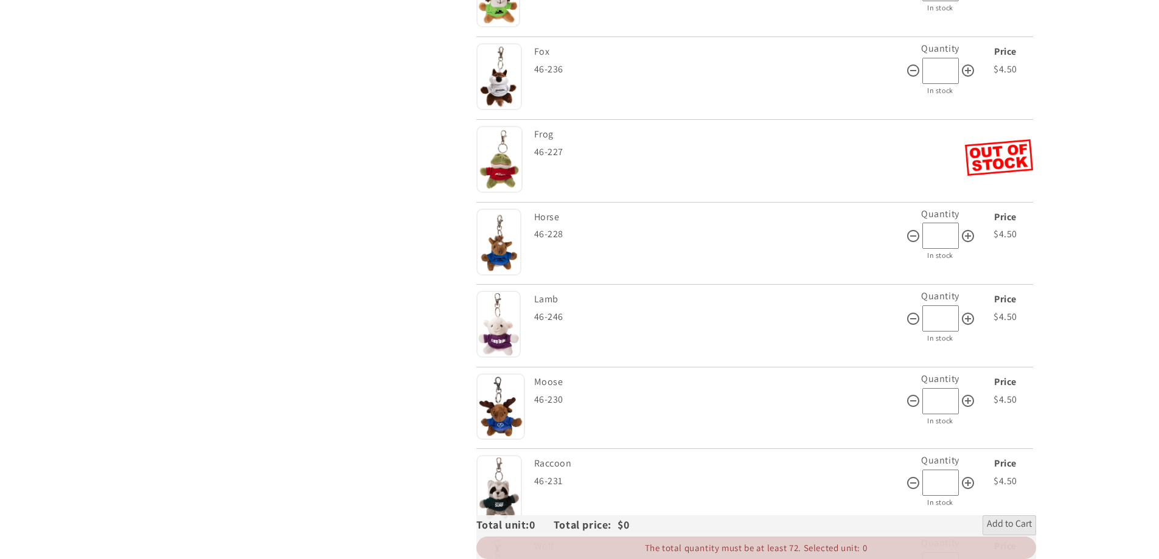
click at [511, 418] on img at bounding box center [500, 406] width 49 height 66
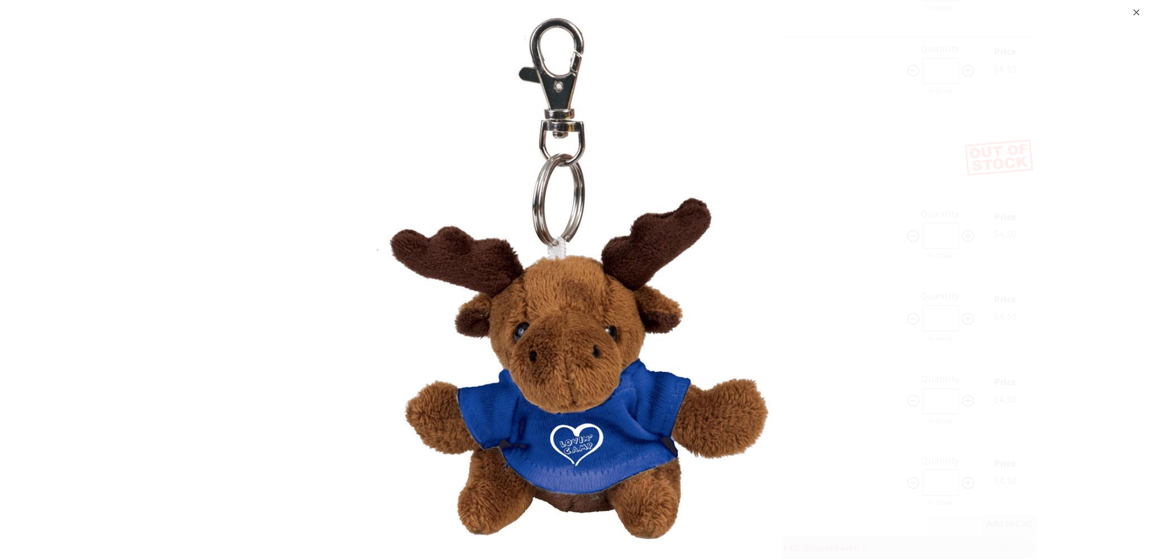
click at [1136, 11] on div "⨉" at bounding box center [1136, 11] width 8 height 22
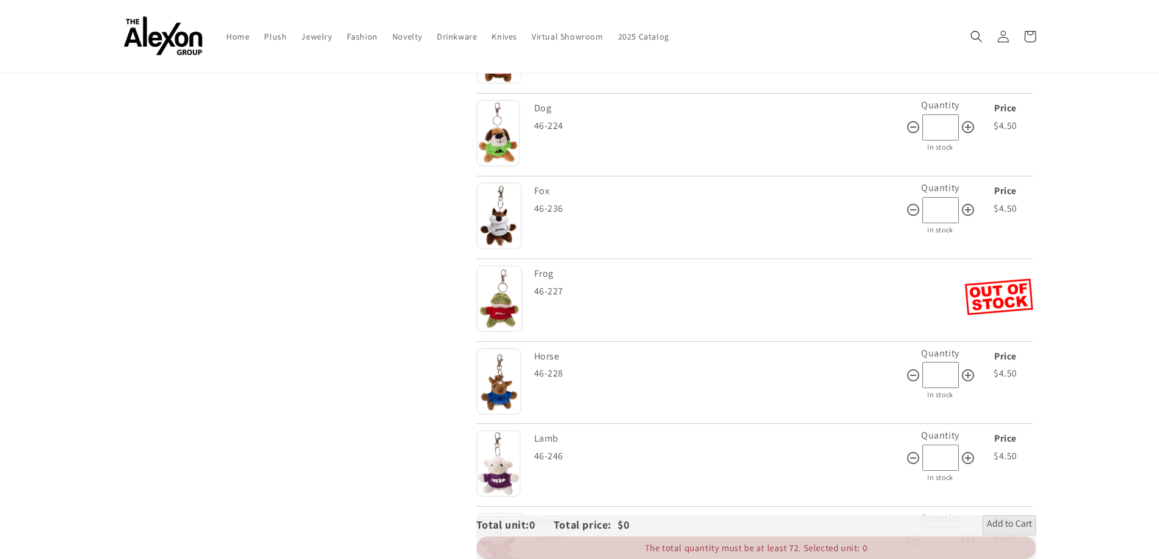
scroll to position [608, 0]
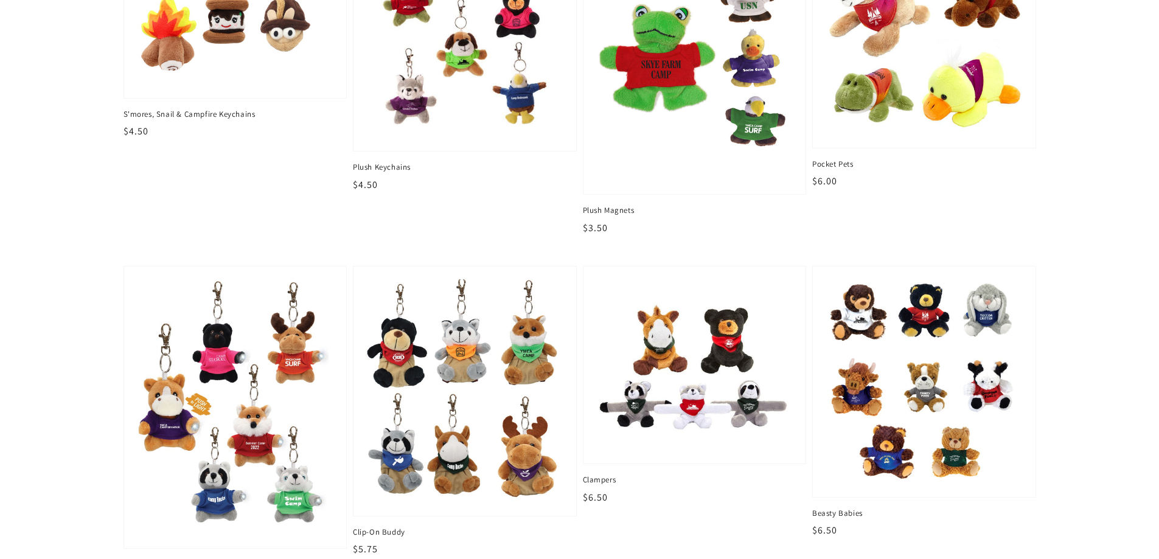
scroll to position [243, 0]
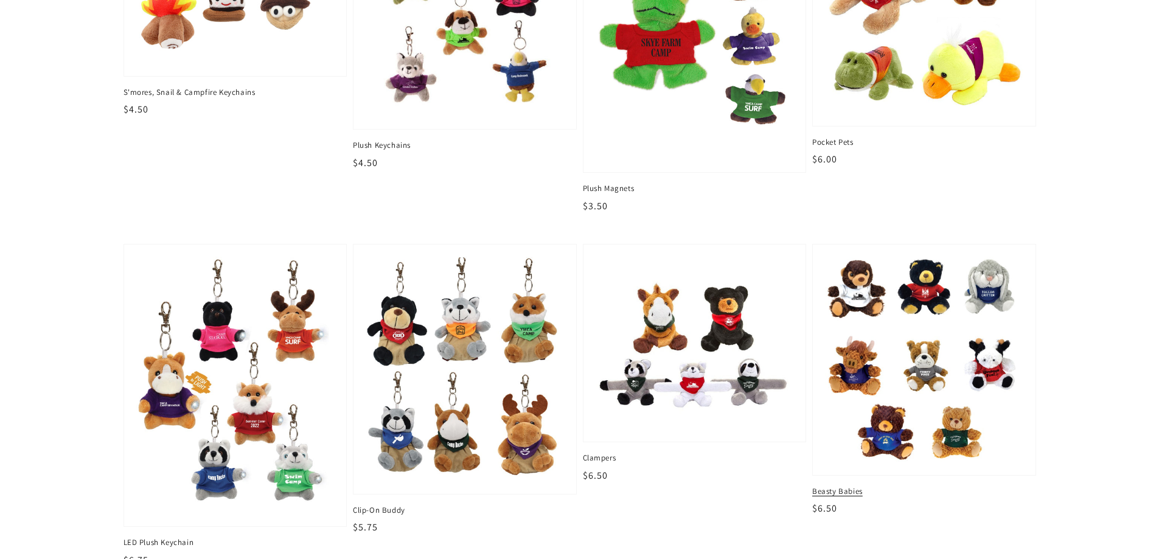
click at [915, 351] on img at bounding box center [924, 359] width 204 height 213
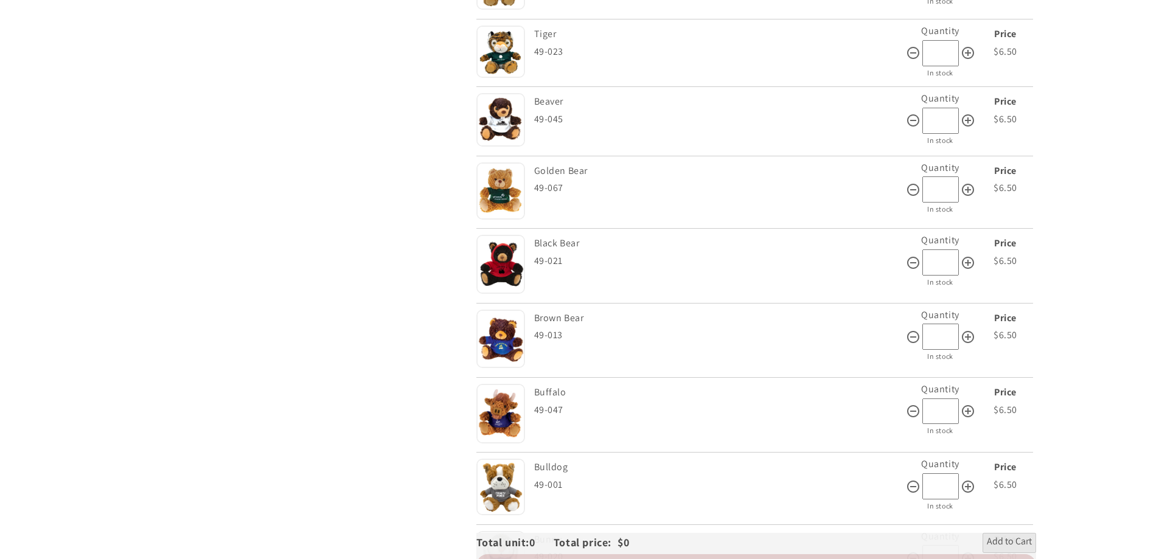
scroll to position [547, 0]
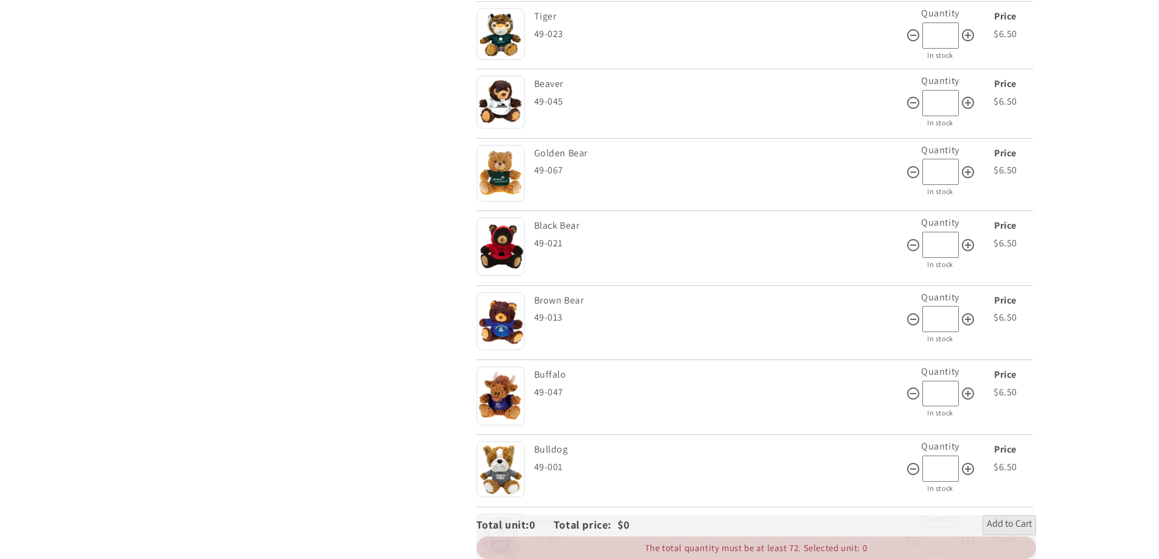
click at [505, 389] on img at bounding box center [500, 396] width 49 height 60
